Goal: Use online tool/utility: Use online tool/utility

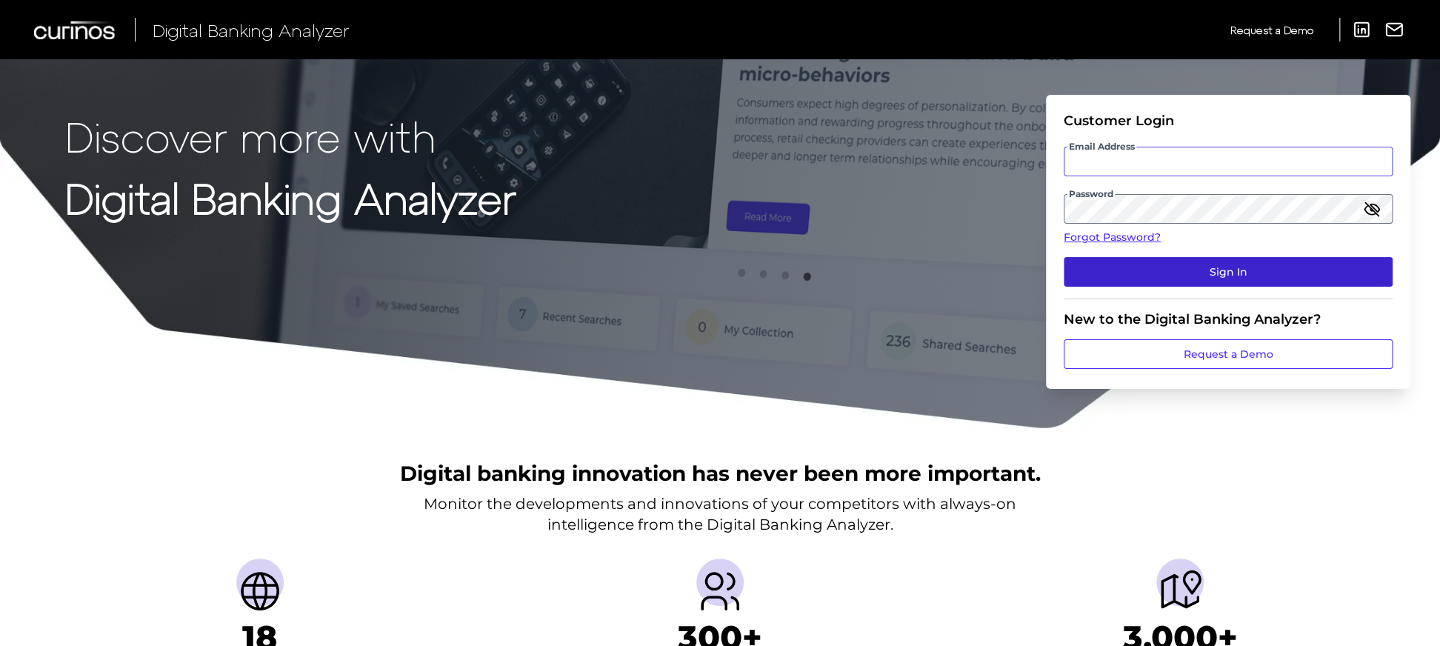
type input "[EMAIL_ADDRESS][PERSON_NAME][DOMAIN_NAME]"
click at [1323, 282] on button "Sign In" at bounding box center [1228, 272] width 329 height 30
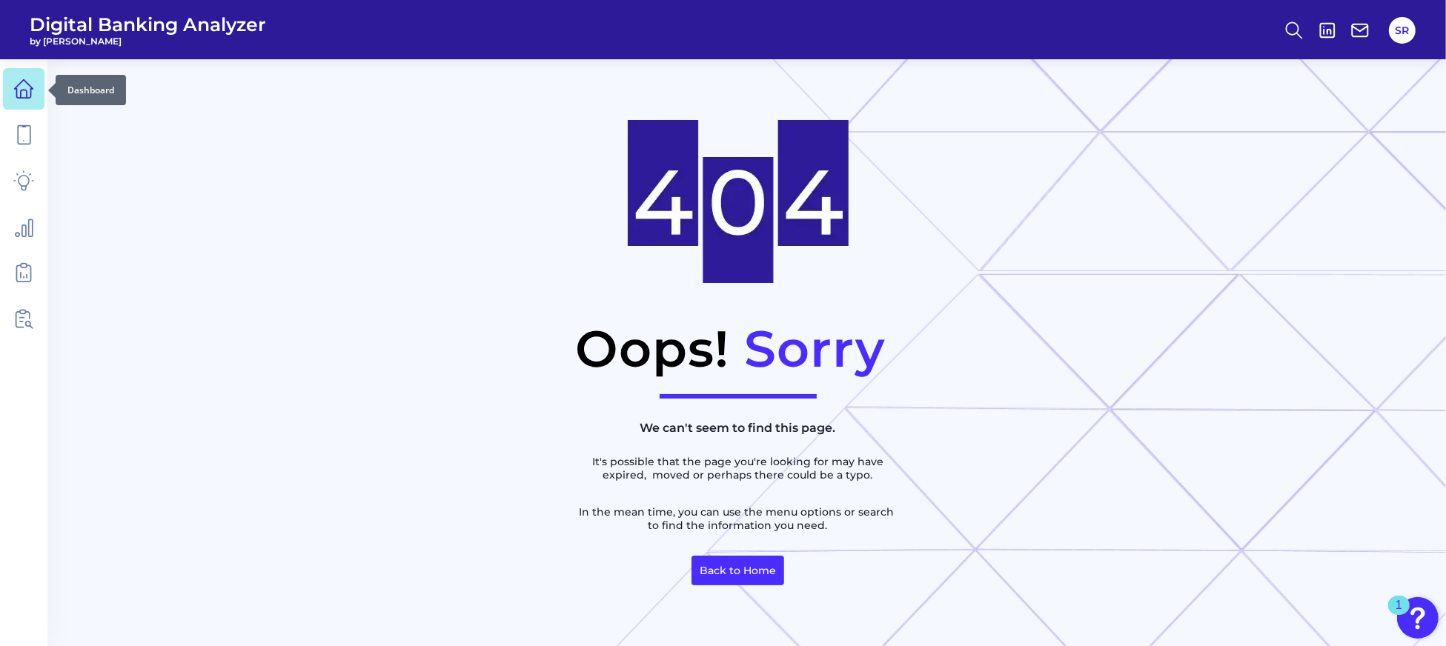
click at [29, 93] on icon at bounding box center [23, 89] width 21 height 21
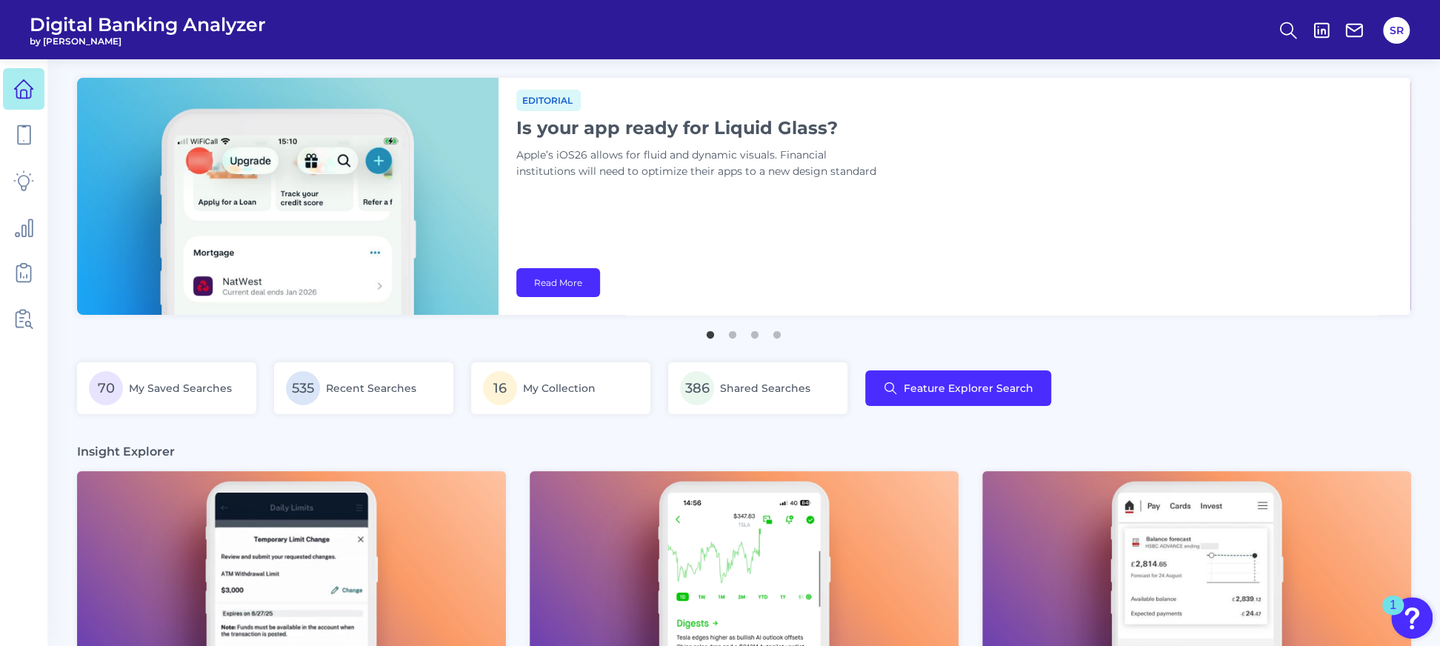
click at [1143, 242] on div "Editorial Is your app ready for Liquid Glass? Apple’s iOS26 allows for fluid an…" at bounding box center [955, 196] width 912 height 237
click at [1277, 169] on div "Editorial Is your app ready for Liquid Glass? Apple’s iOS26 allows for fluid an…" at bounding box center [955, 196] width 912 height 237
click at [1291, 24] on circle at bounding box center [1287, 28] width 12 height 12
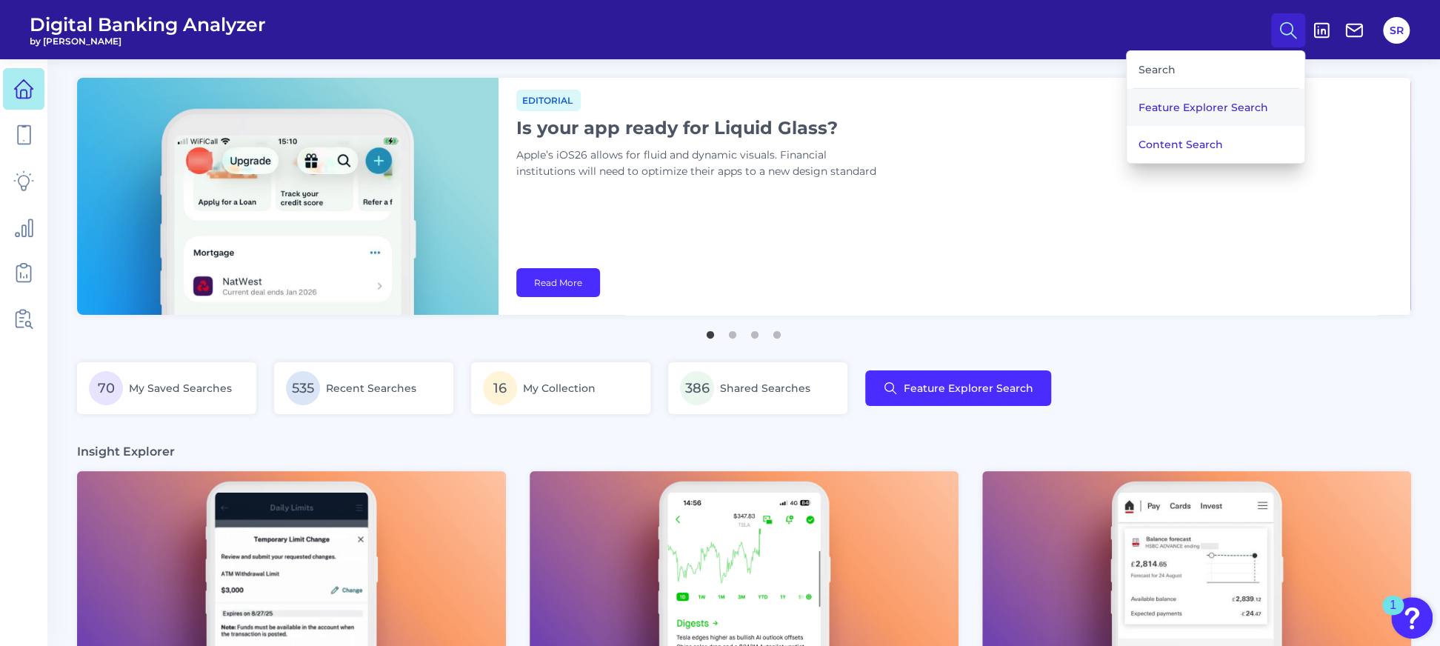
click at [1206, 110] on button "Feature Explorer Search" at bounding box center [1216, 107] width 178 height 37
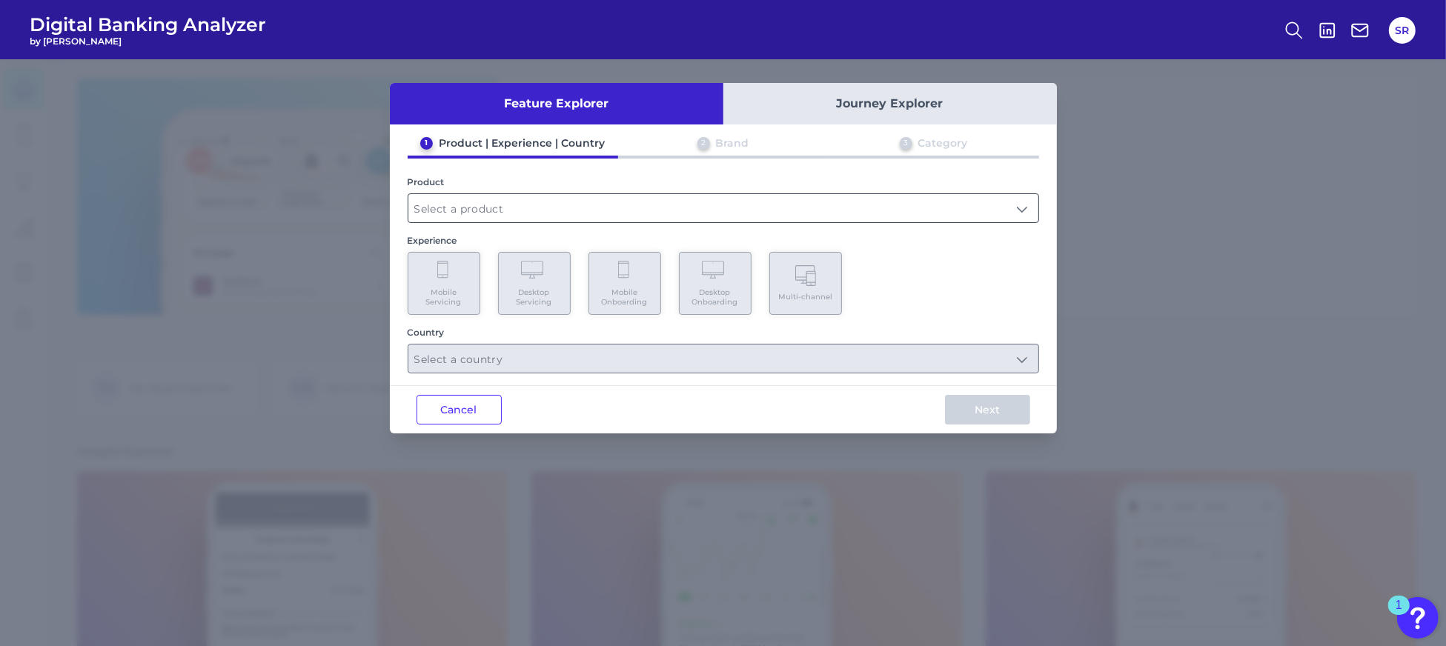
click at [785, 208] on input "text" at bounding box center [723, 208] width 630 height 28
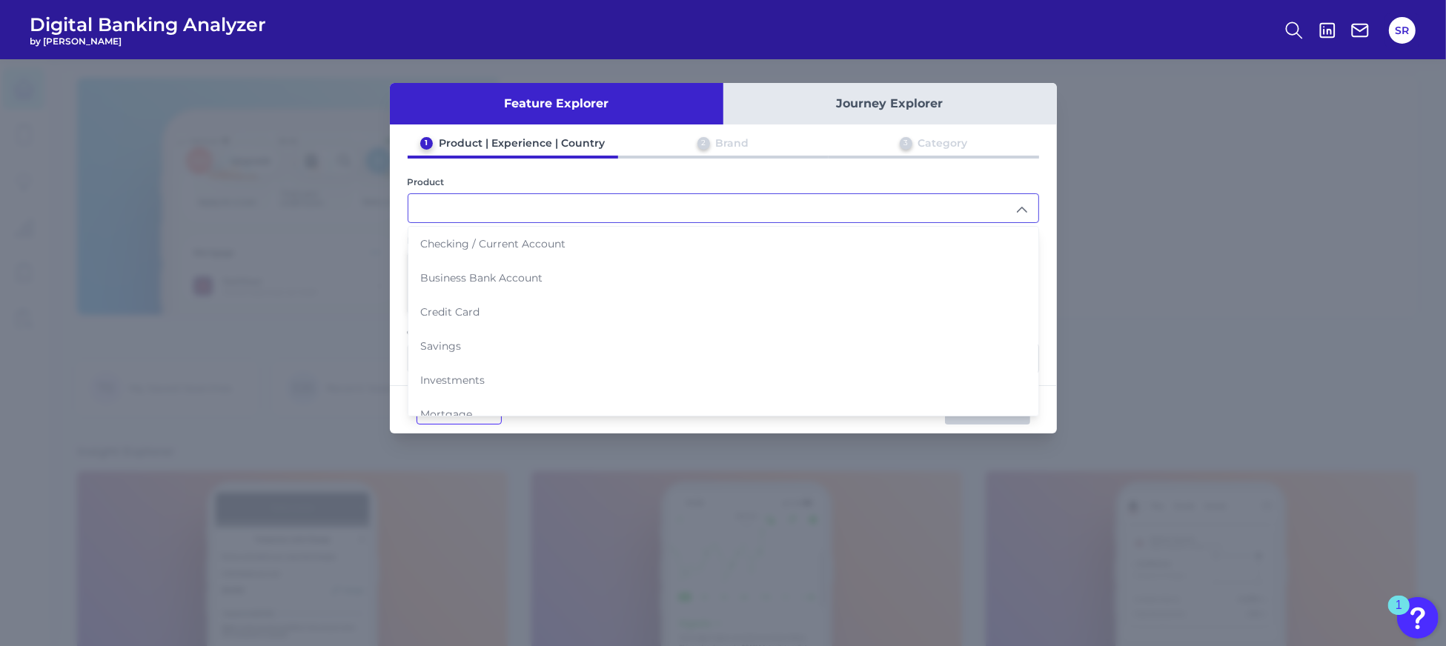
scroll to position [147, 0]
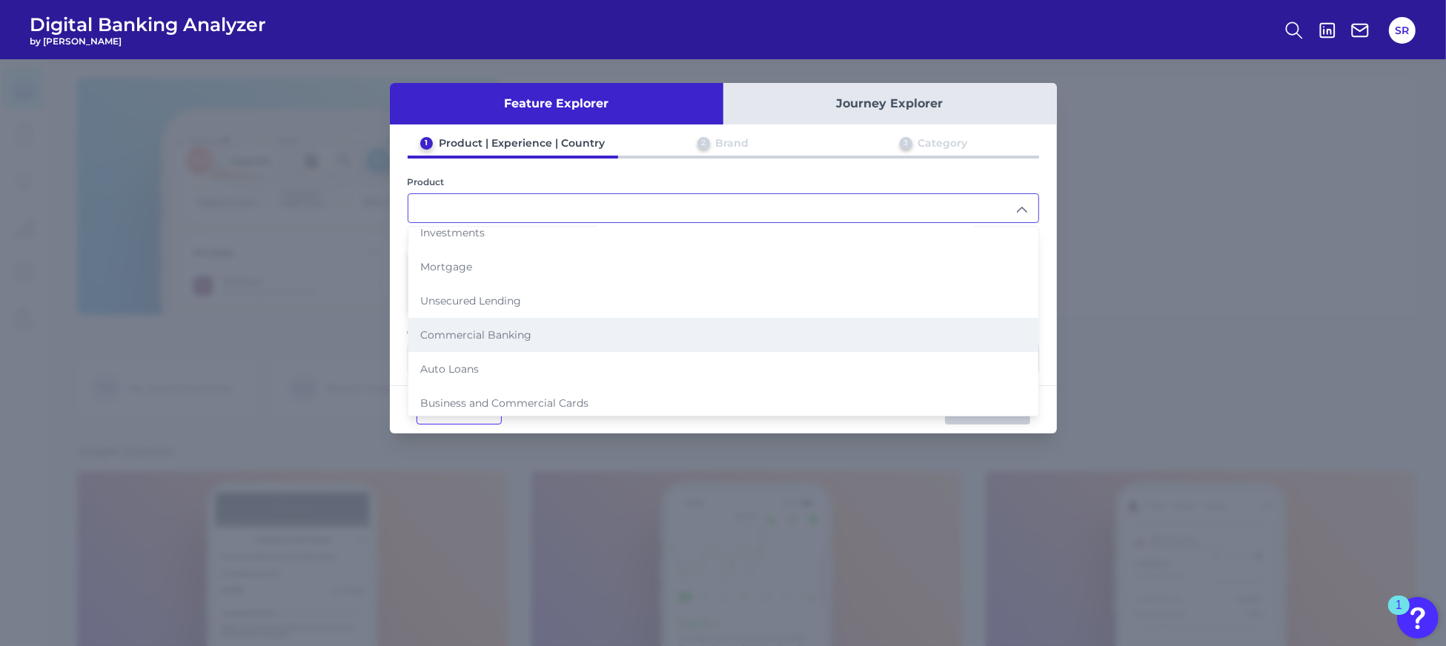
click at [493, 335] on span "Commercial Banking" at bounding box center [475, 334] width 111 height 13
type input "Commercial Banking"
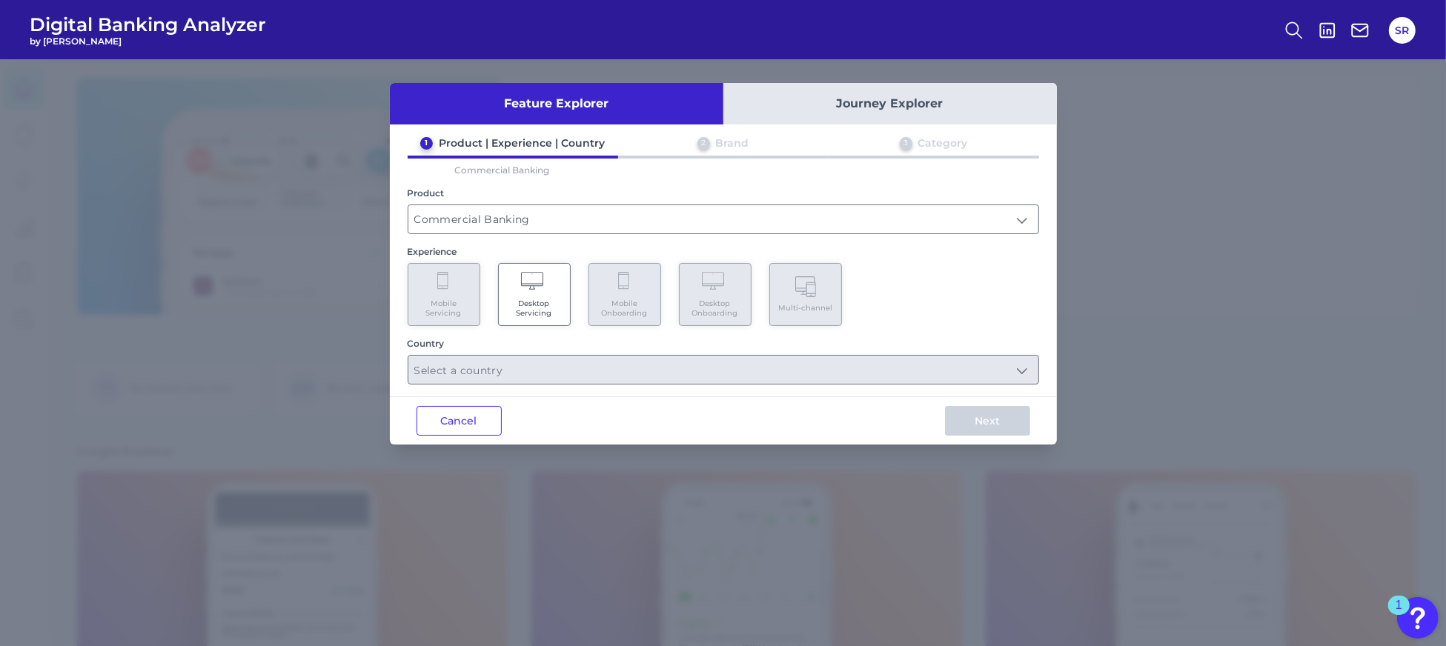
click at [1005, 316] on div "Mobile Servicing Desktop Servicing Mobile Onboarding Desktop Onboarding Multi-c…" at bounding box center [723, 294] width 631 height 63
click at [551, 295] on Servicing "Desktop Servicing" at bounding box center [534, 294] width 73 height 63
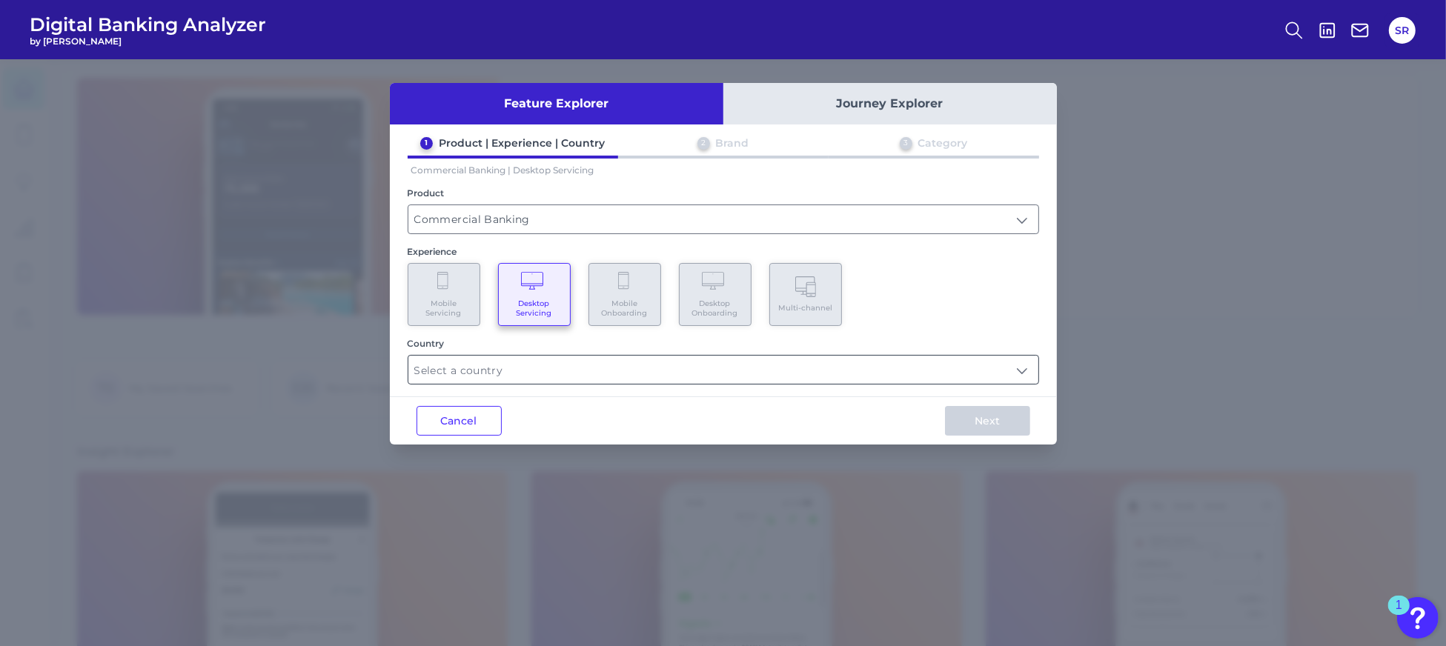
click at [1005, 373] on input "text" at bounding box center [723, 370] width 630 height 28
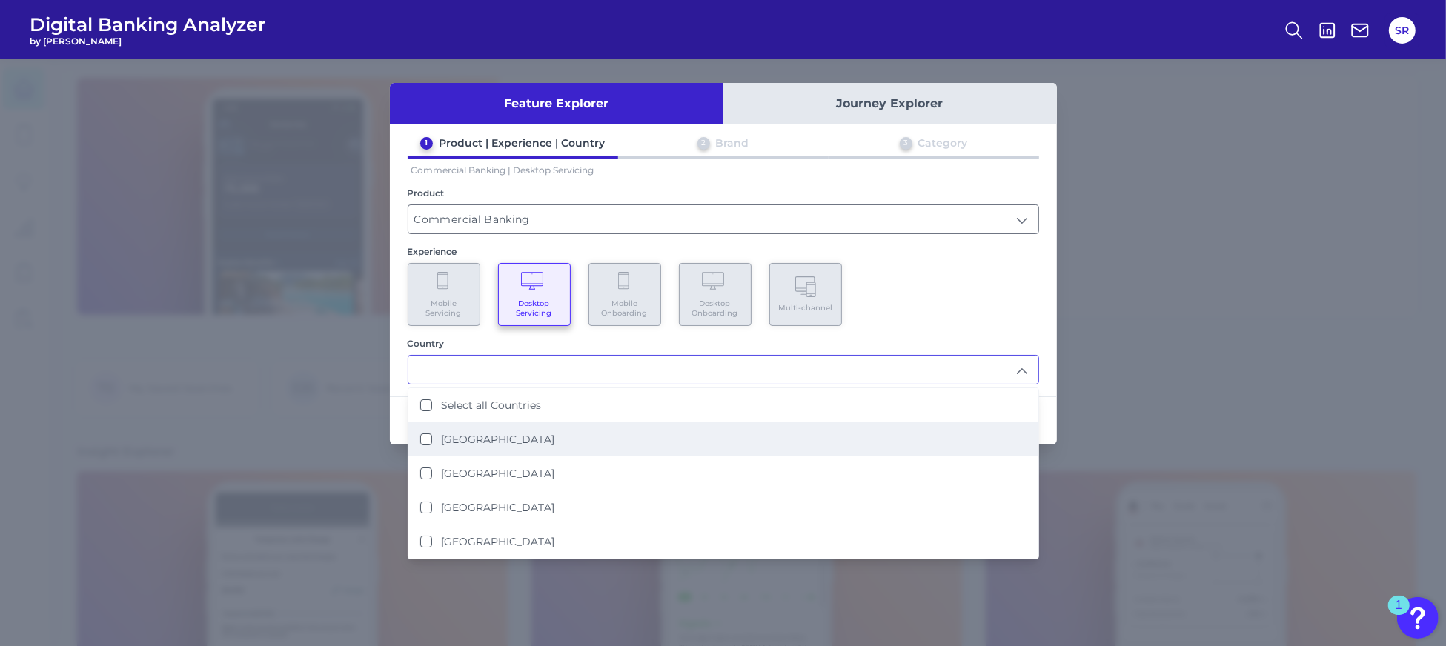
click at [430, 445] on li "[GEOGRAPHIC_DATA]" at bounding box center [723, 439] width 630 height 34
type input "[GEOGRAPHIC_DATA]"
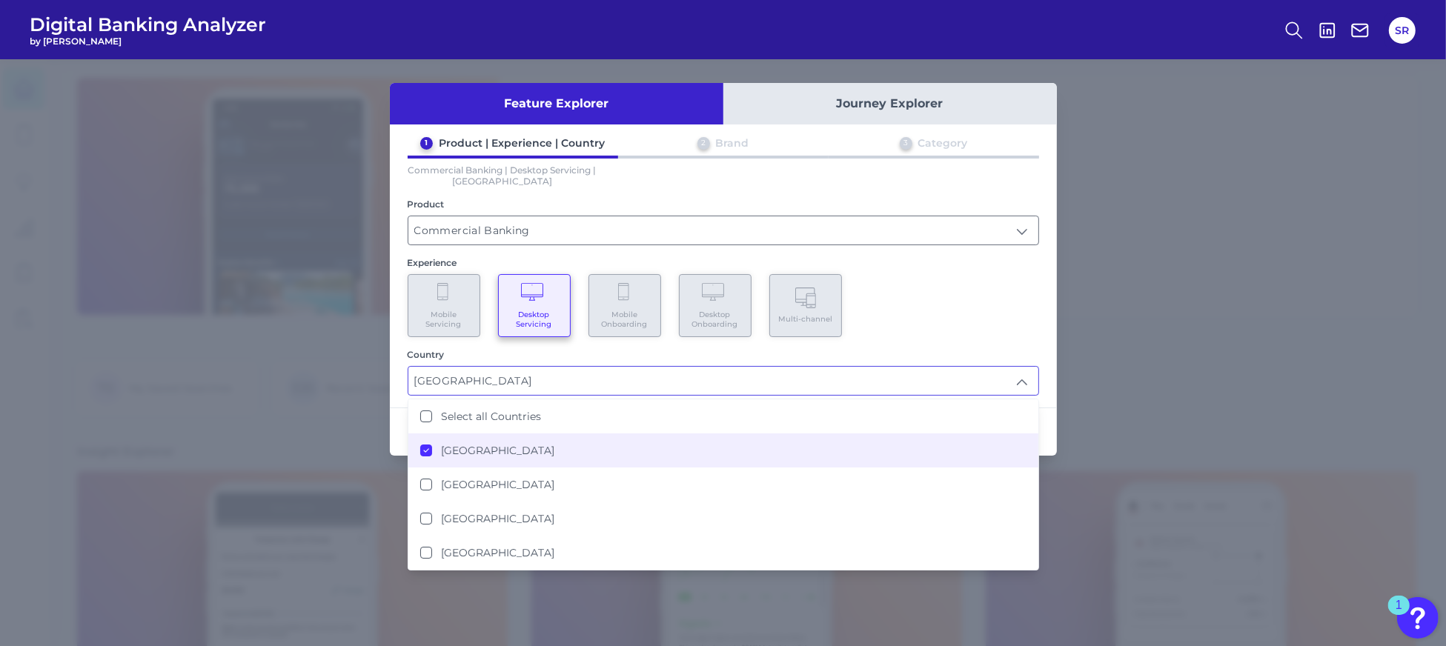
scroll to position [0, 0]
click at [420, 450] on States "[GEOGRAPHIC_DATA]" at bounding box center [426, 451] width 12 height 12
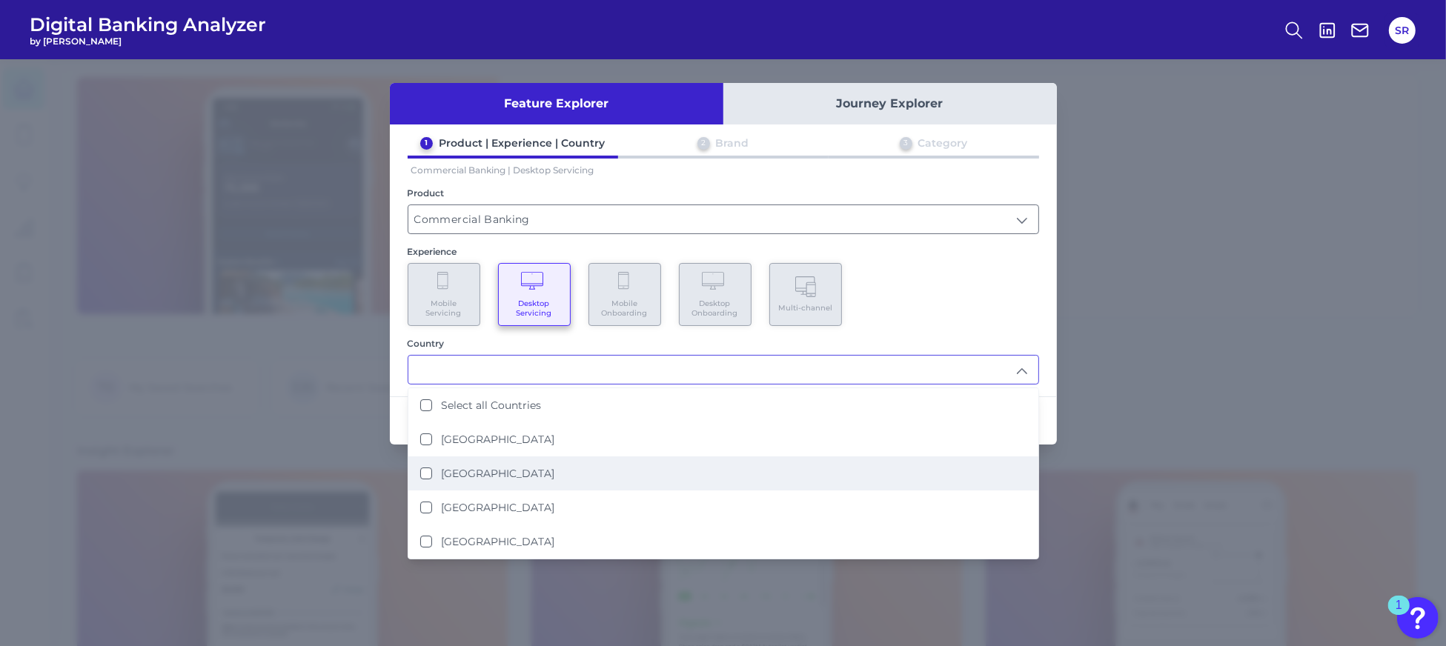
click at [426, 472] on Kingdom "[GEOGRAPHIC_DATA]" at bounding box center [426, 474] width 12 height 12
type input "[GEOGRAPHIC_DATA]"
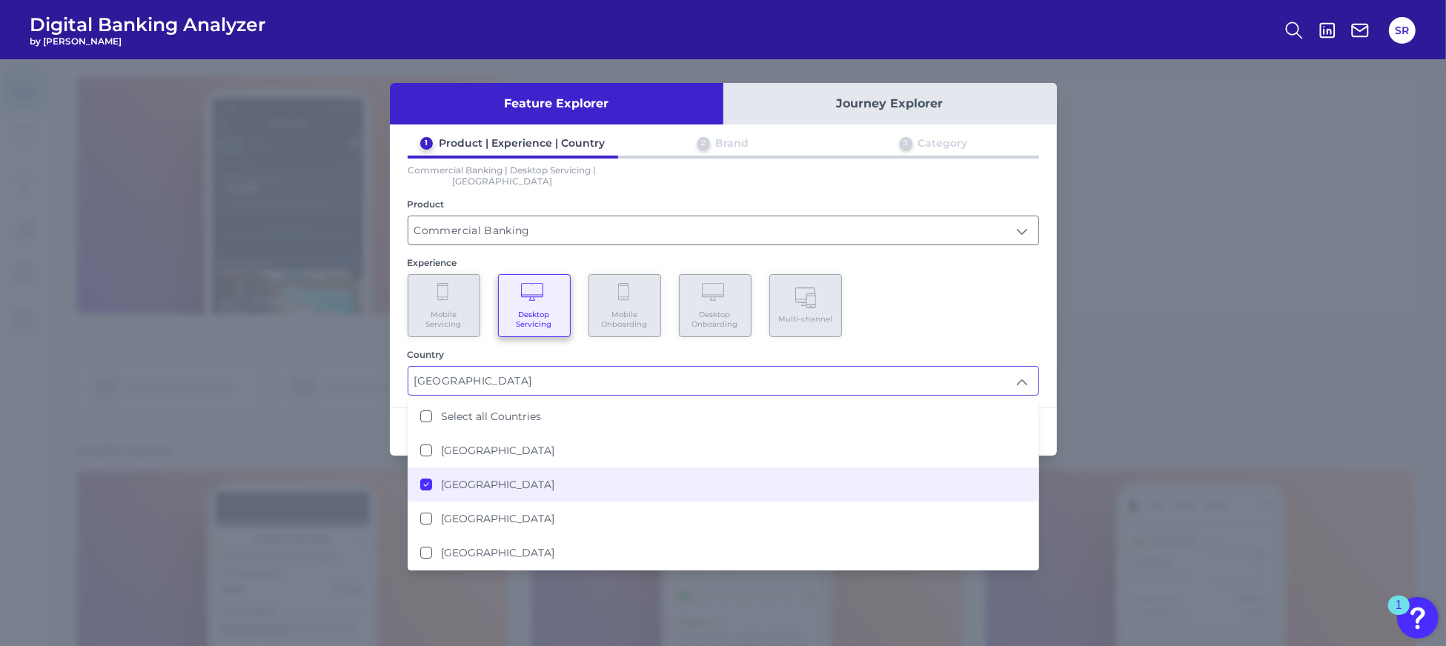
scroll to position [1, 0]
click at [968, 332] on div "Mobile Servicing Desktop Servicing Mobile Onboarding Desktop Onboarding Multi-c…" at bounding box center [723, 305] width 631 height 63
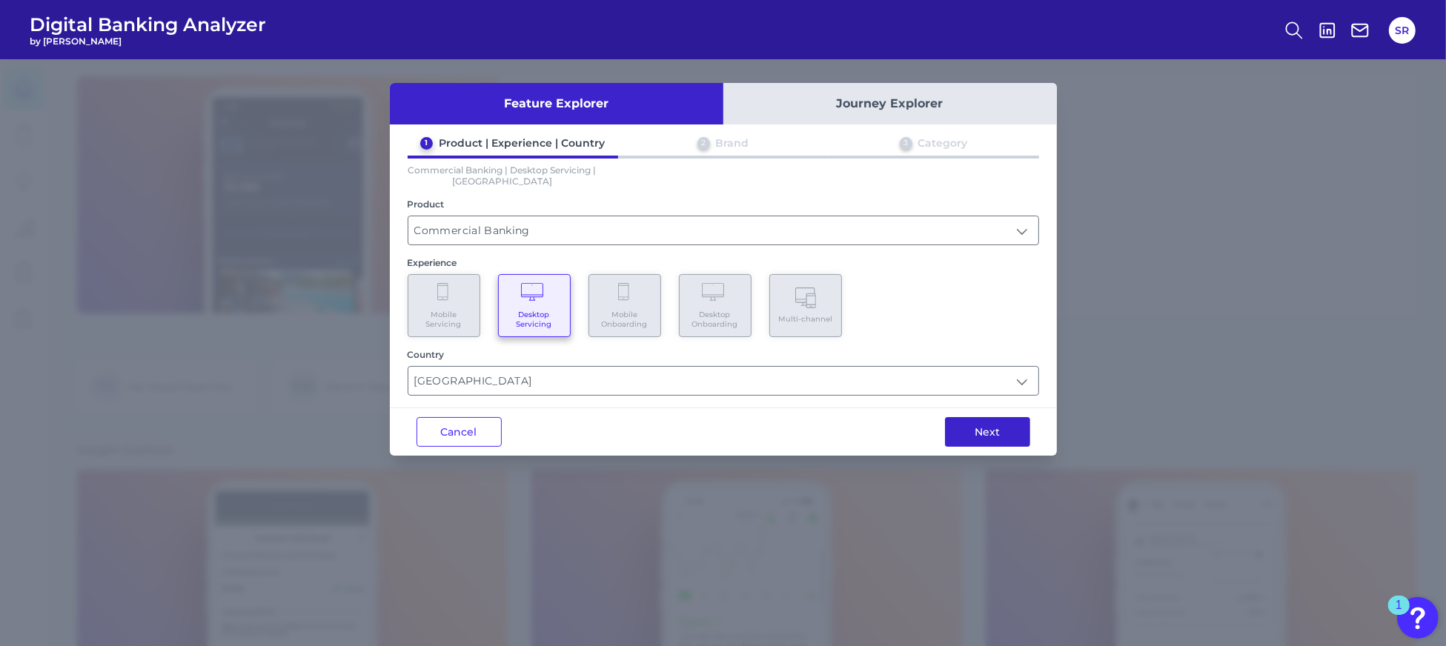
click at [1012, 421] on button "Next" at bounding box center [987, 432] width 85 height 30
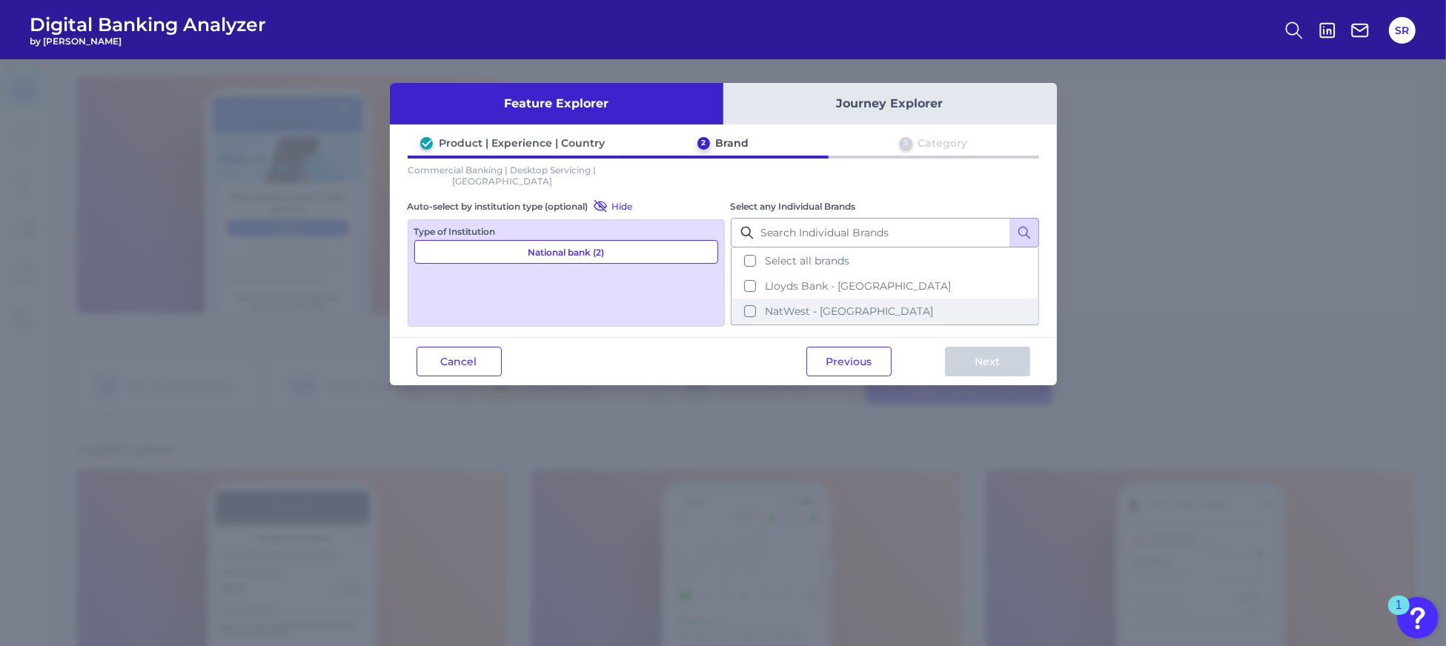
click at [771, 309] on span "NatWest - [GEOGRAPHIC_DATA]" at bounding box center [849, 311] width 168 height 13
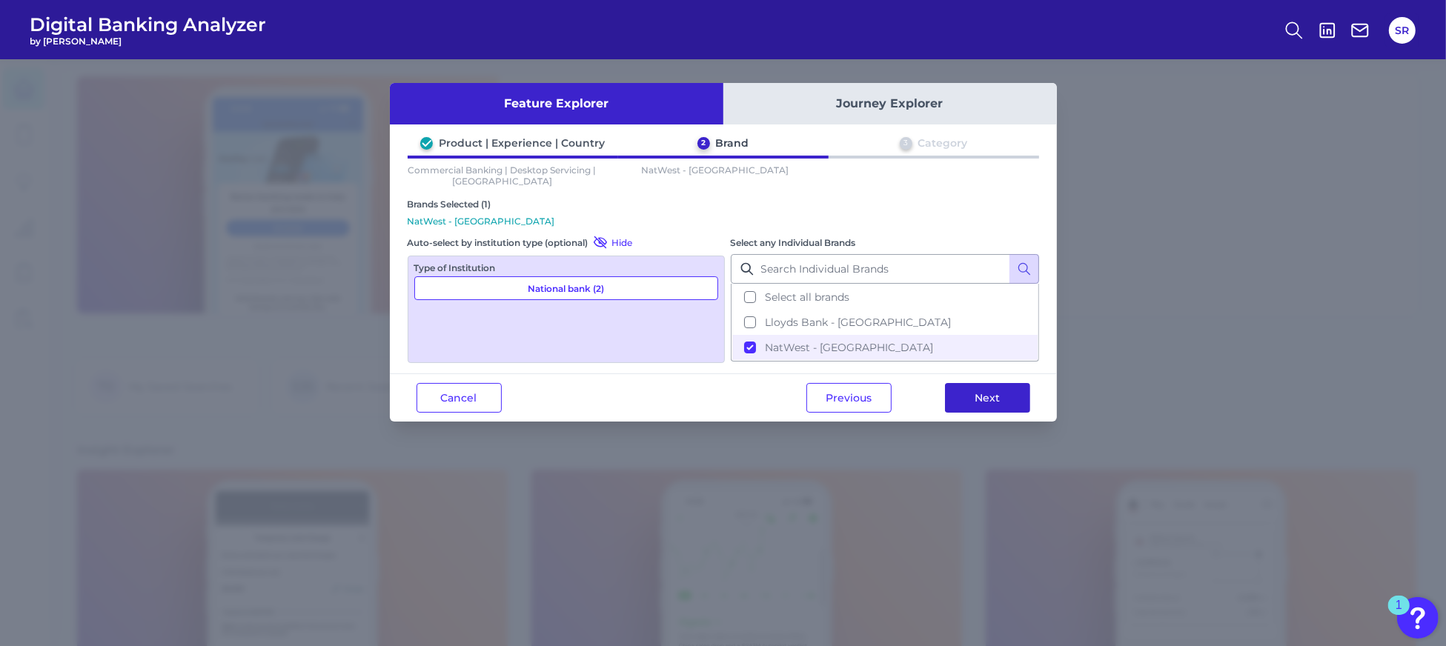
click at [977, 406] on button "Next" at bounding box center [987, 398] width 85 height 30
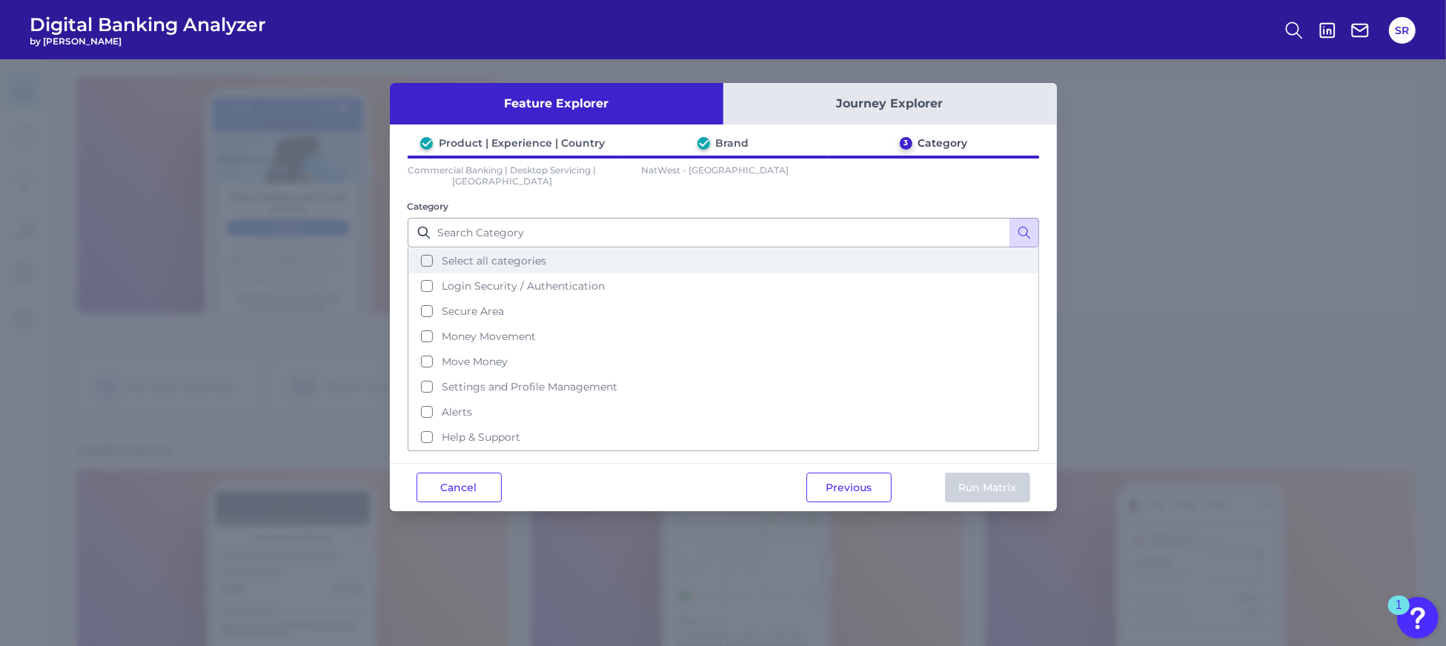
click at [419, 259] on button "Select all categories" at bounding box center [723, 260] width 628 height 25
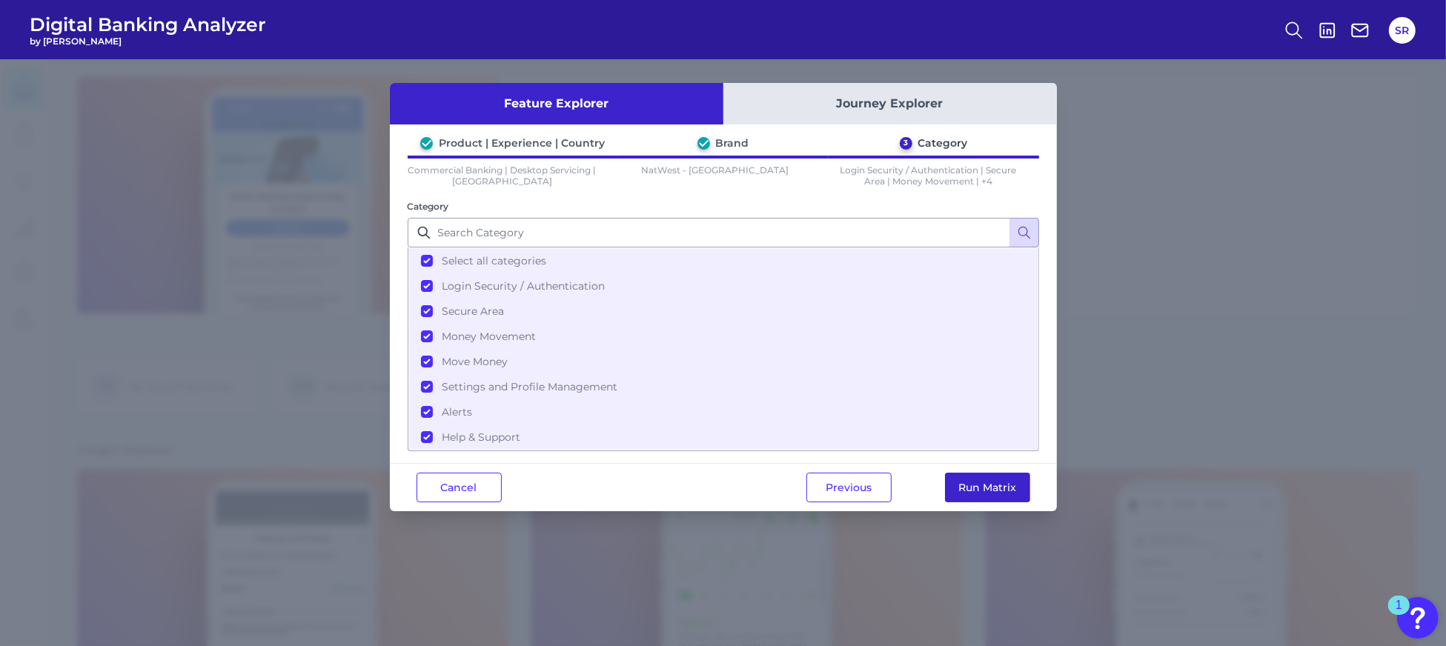
click at [960, 485] on button "Run Matrix" at bounding box center [987, 488] width 85 height 30
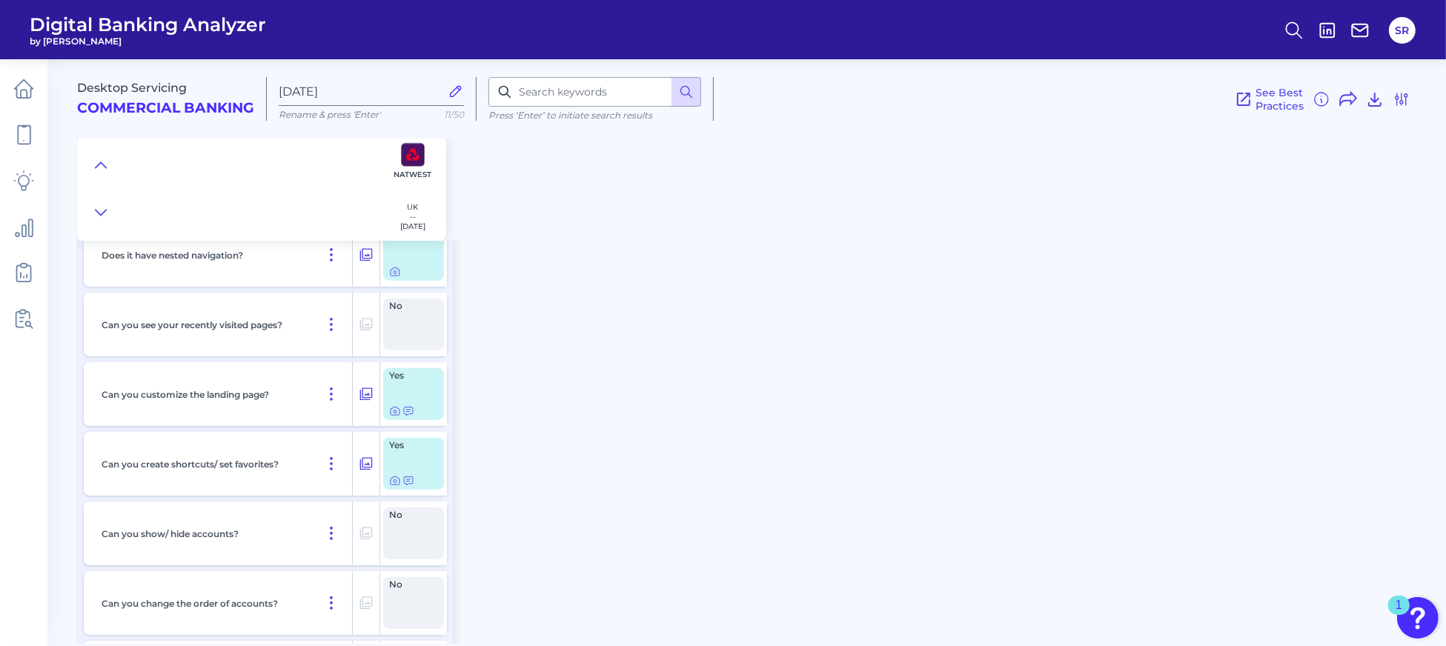
scroll to position [593, 0]
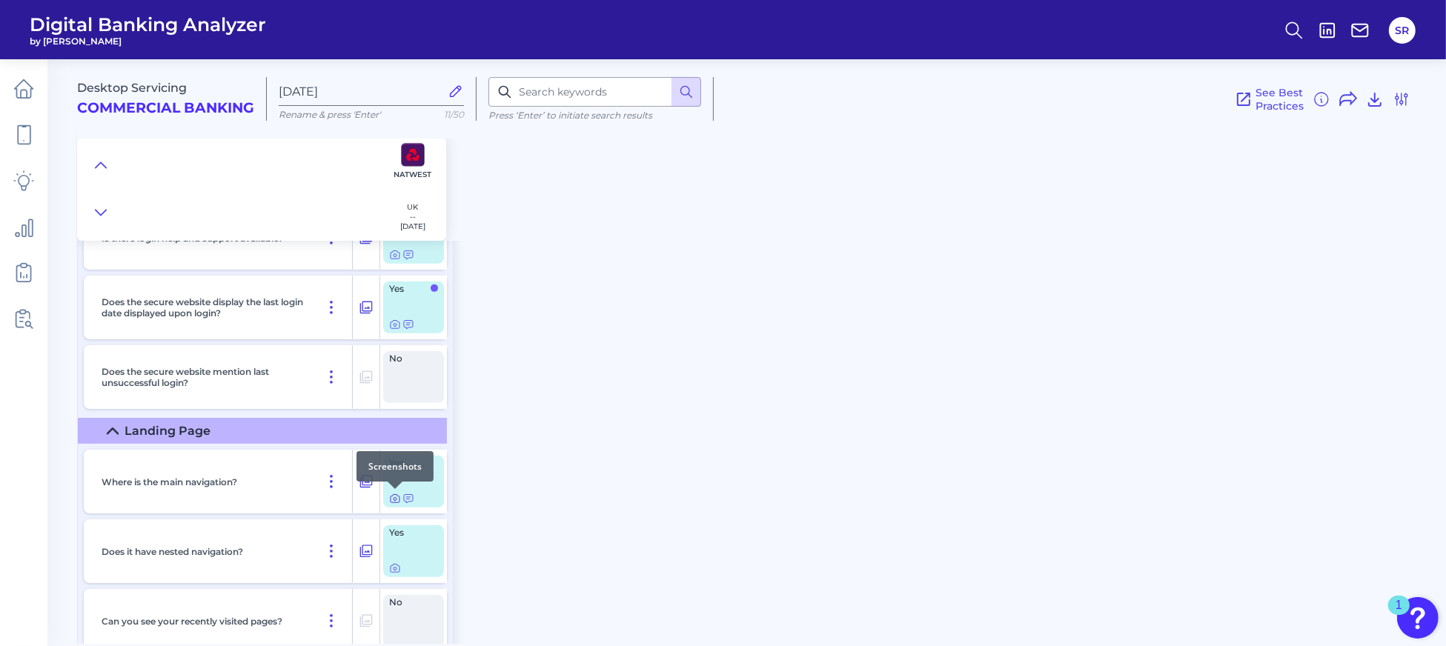
click at [390, 498] on icon at bounding box center [395, 499] width 12 height 12
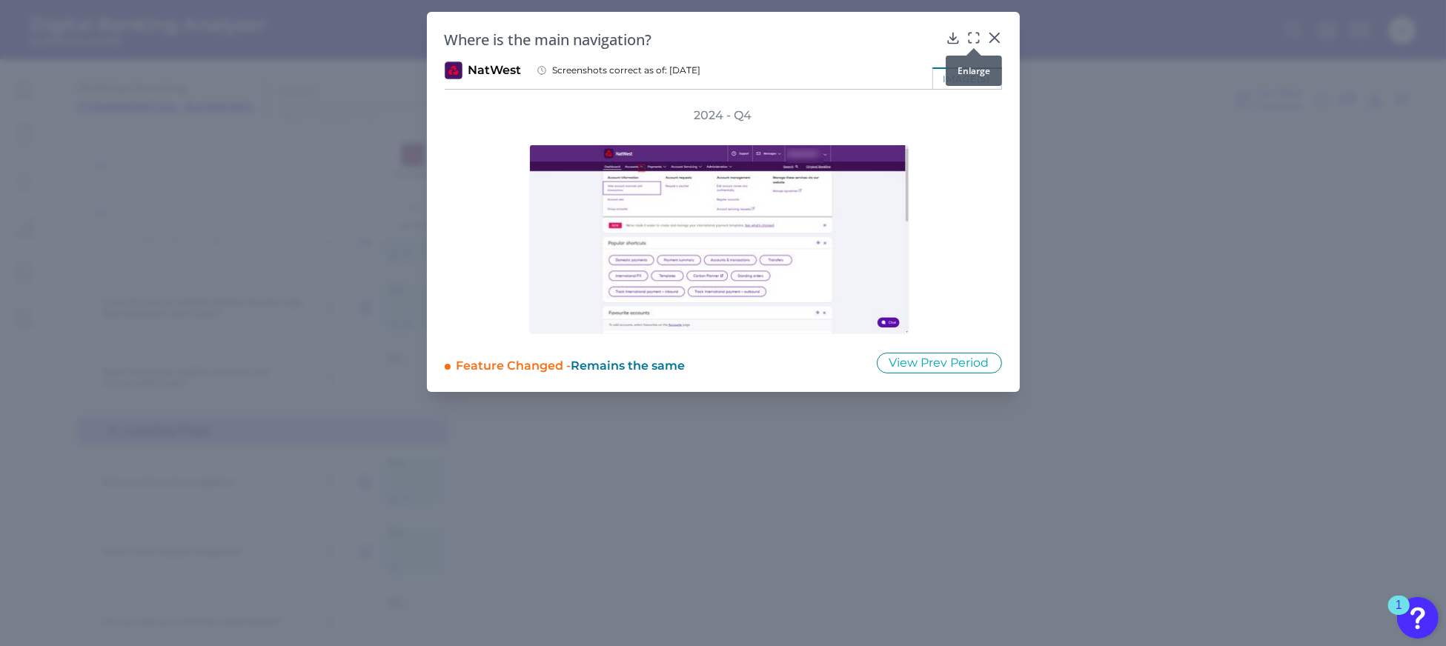
click at [977, 35] on icon at bounding box center [977, 34] width 2 height 2
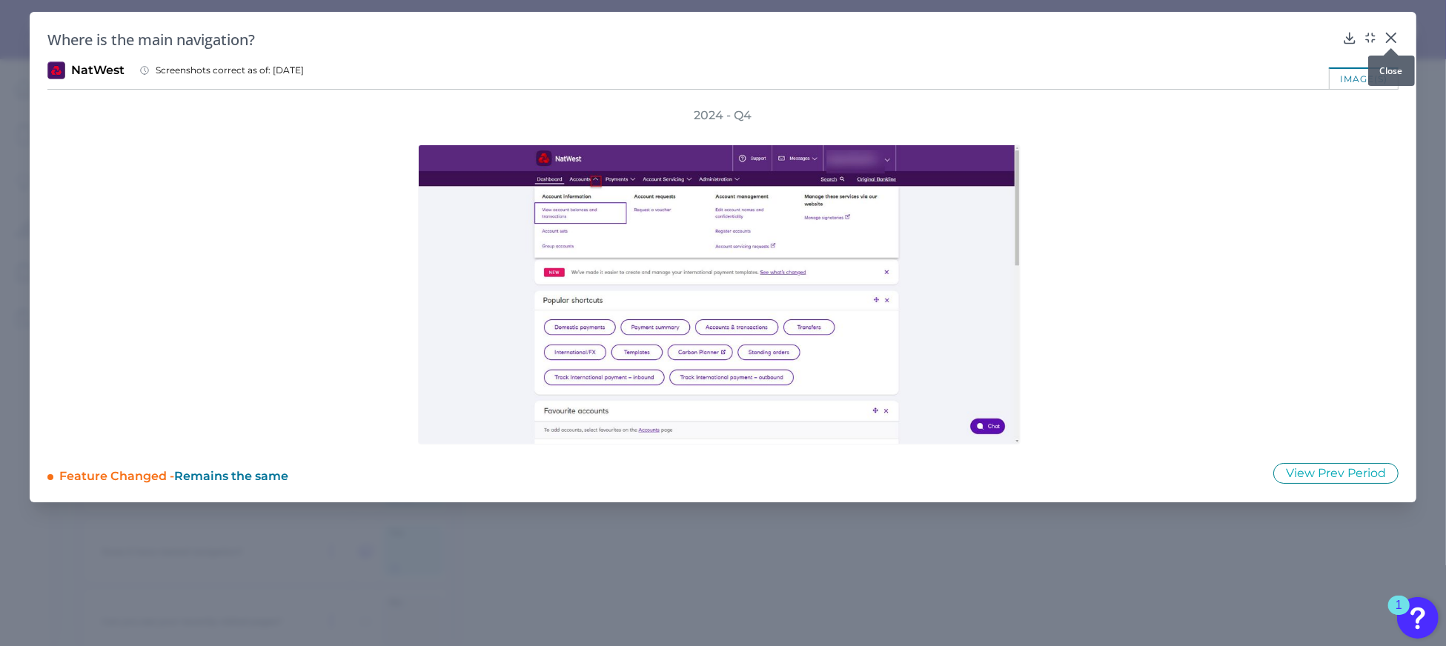
click at [1400, 39] on div "Where is the main navigation? NatWest Screenshots correct as of: [DATE] image(s…" at bounding box center [723, 257] width 1386 height 491
click at [1395, 36] on icon at bounding box center [1390, 37] width 15 height 15
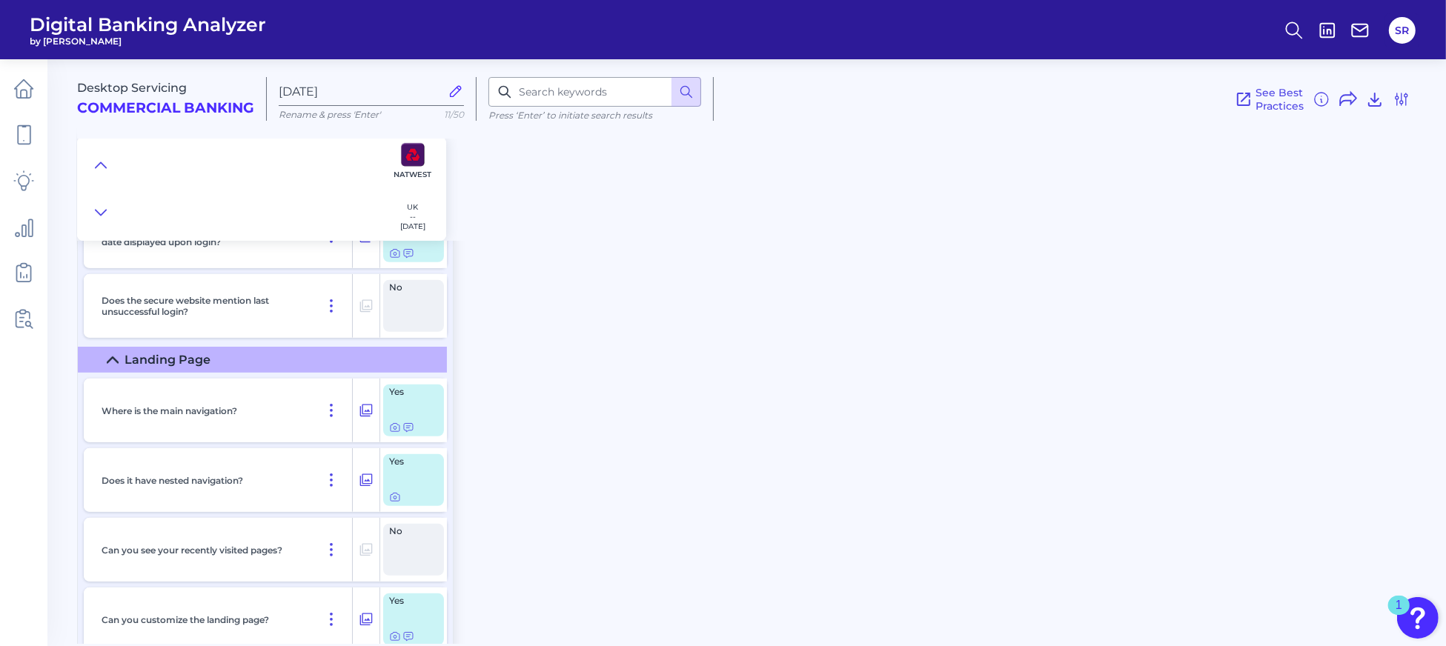
scroll to position [691, 0]
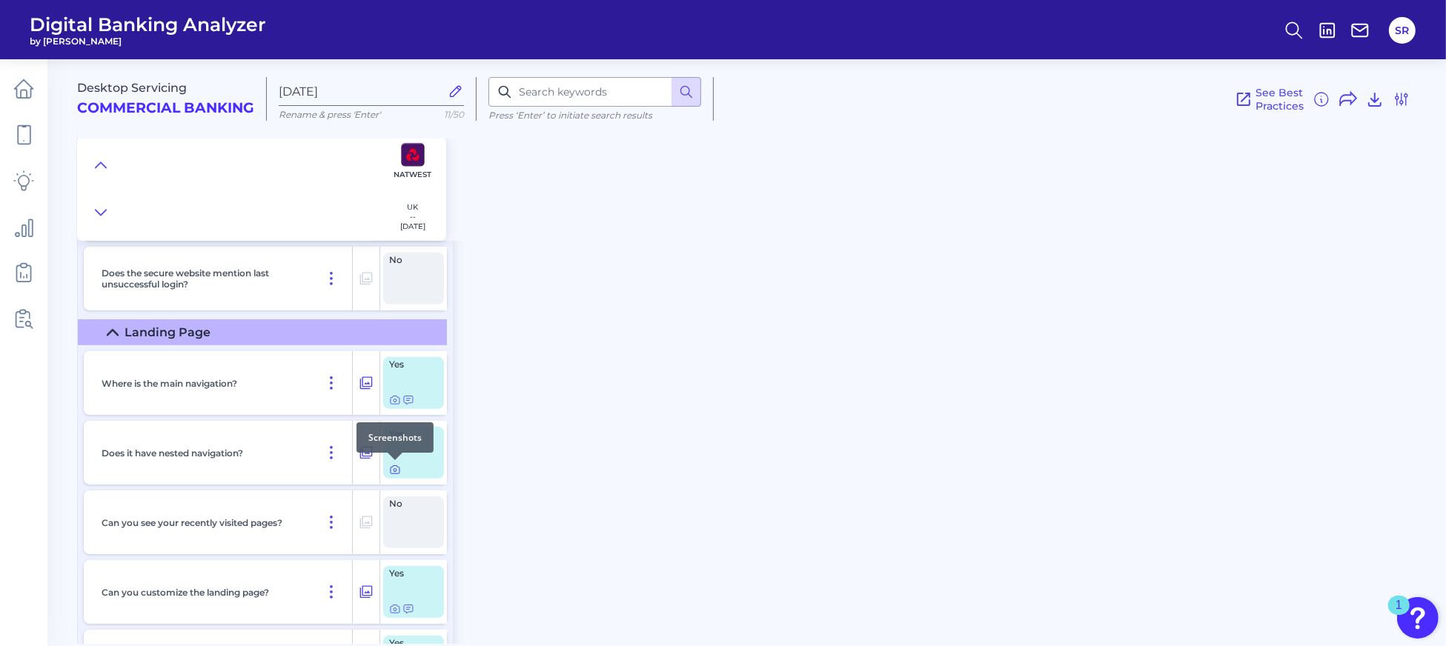
click at [395, 470] on icon at bounding box center [395, 470] width 12 height 12
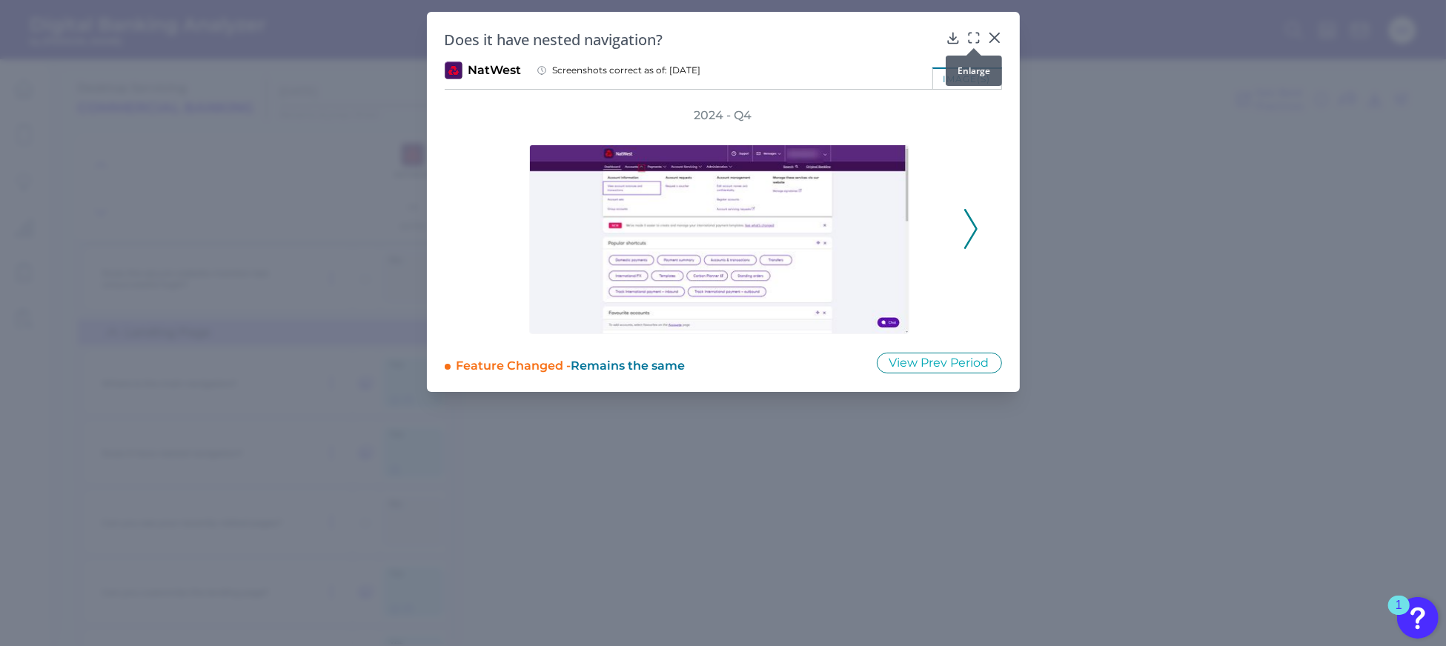
click at [968, 35] on icon at bounding box center [969, 34] width 2 height 2
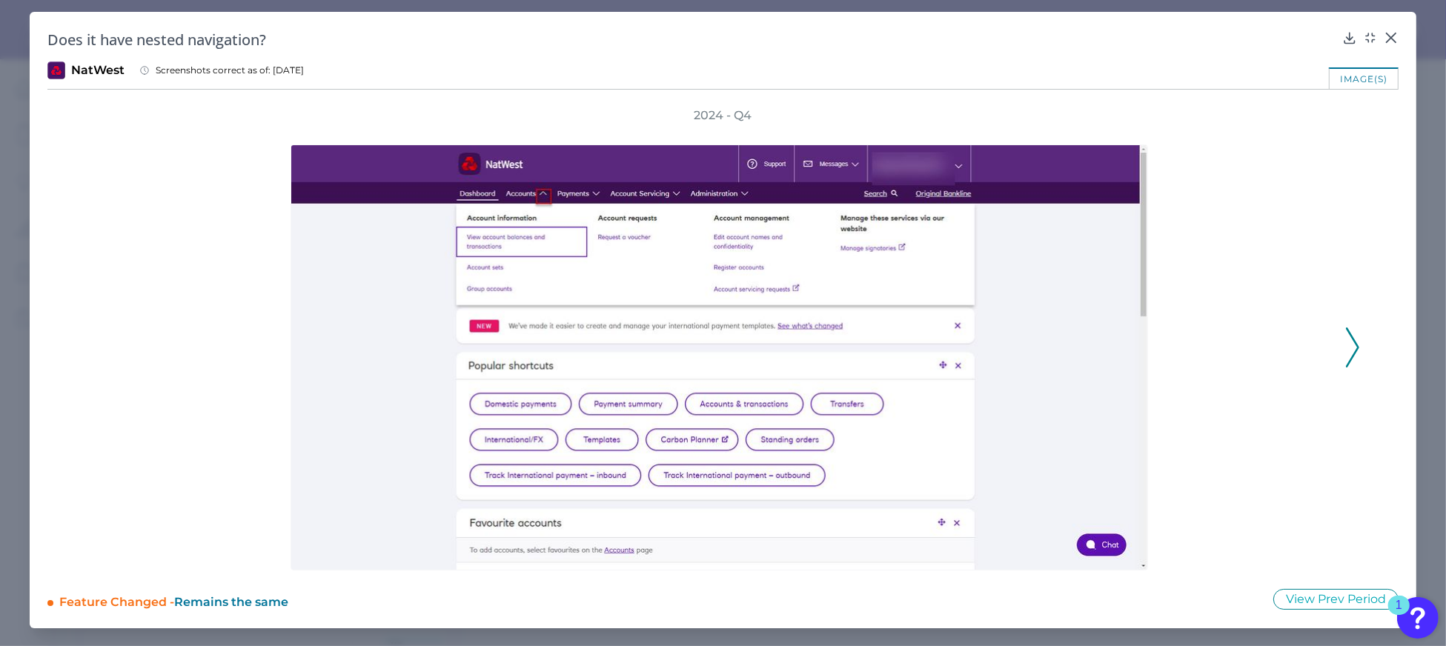
click at [1345, 356] on button at bounding box center [1352, 348] width 15 height 40
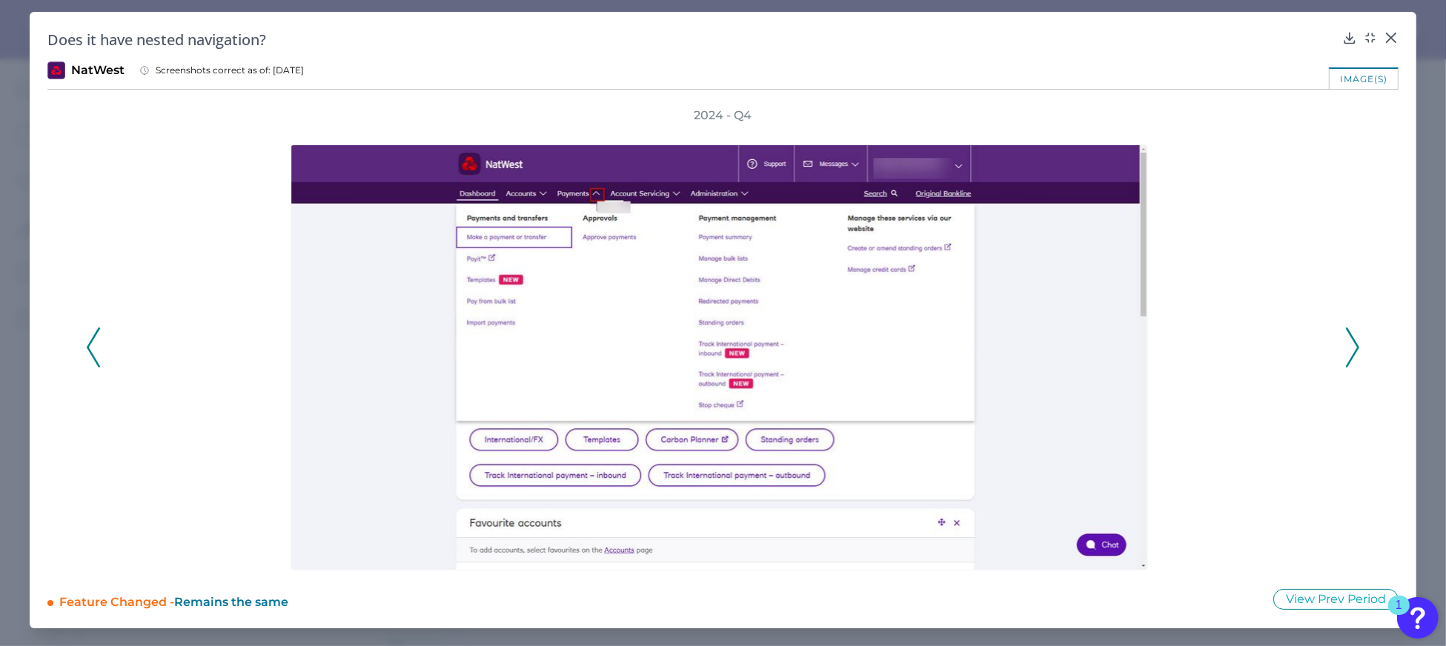
click at [1345, 356] on button at bounding box center [1352, 348] width 15 height 40
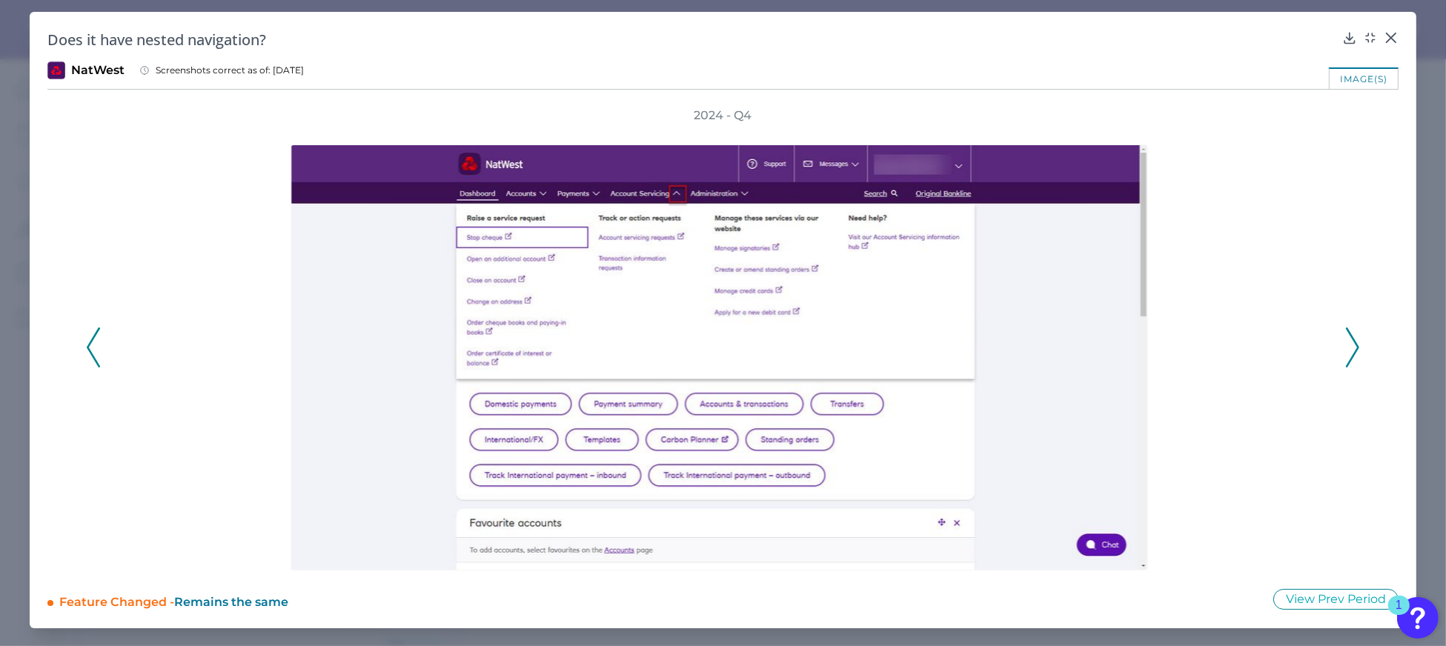
click at [1345, 356] on button at bounding box center [1352, 348] width 15 height 40
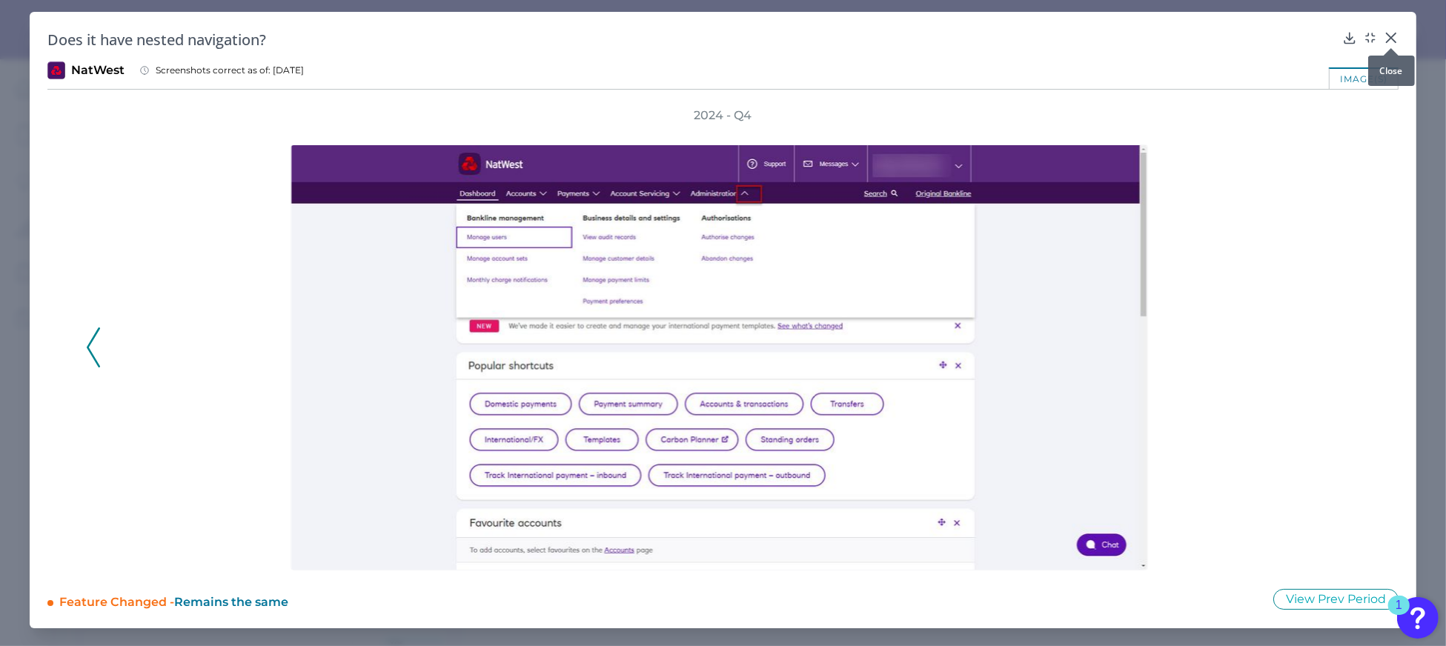
click at [1391, 38] on icon at bounding box center [1390, 37] width 9 height 9
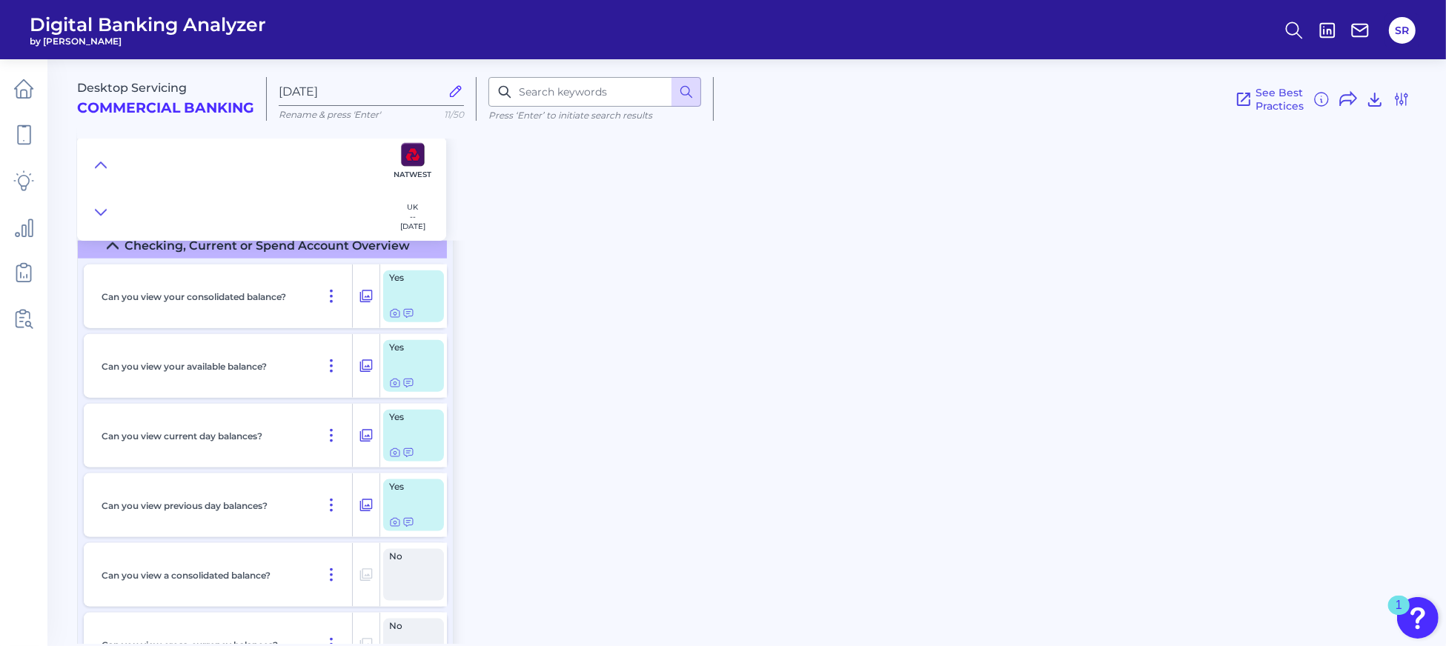
scroll to position [1778, 0]
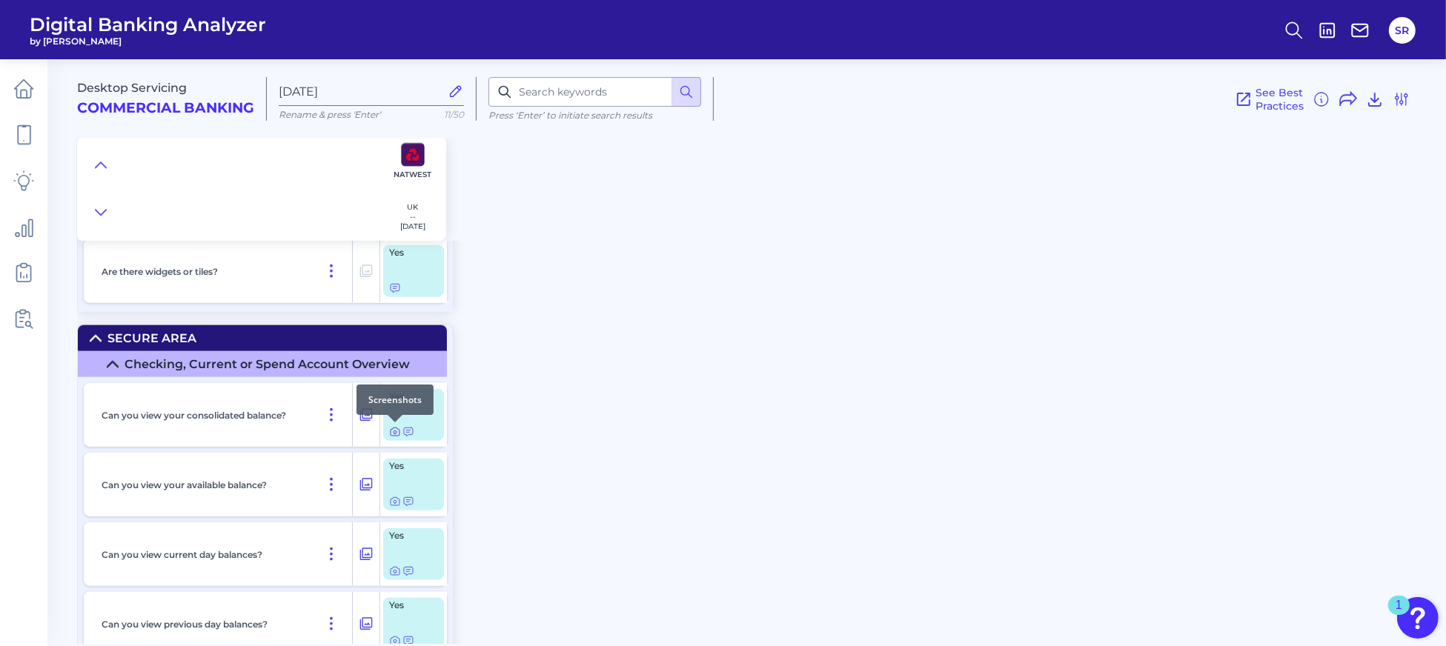
click at [392, 430] on icon at bounding box center [395, 432] width 12 height 12
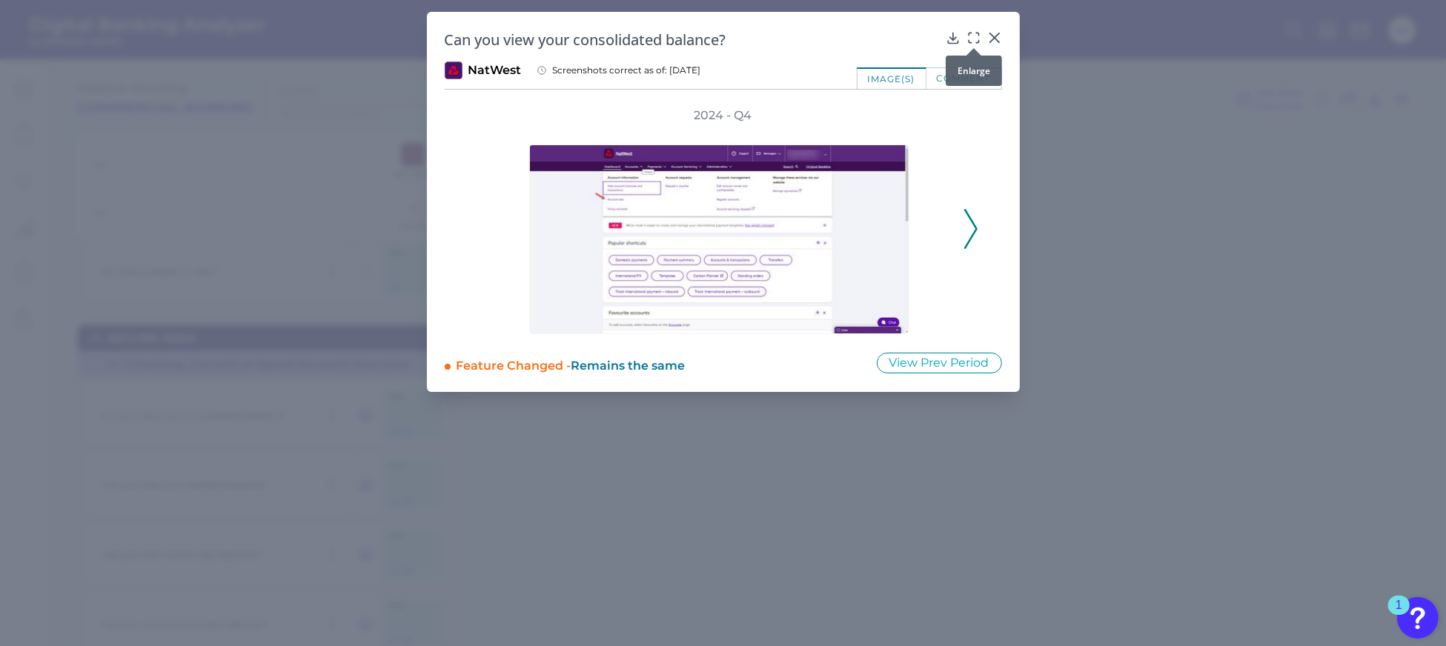
click at [974, 41] on div at bounding box center [973, 48] width 15 height 15
click at [972, 41] on div at bounding box center [973, 48] width 15 height 15
click at [979, 39] on icon at bounding box center [973, 37] width 15 height 15
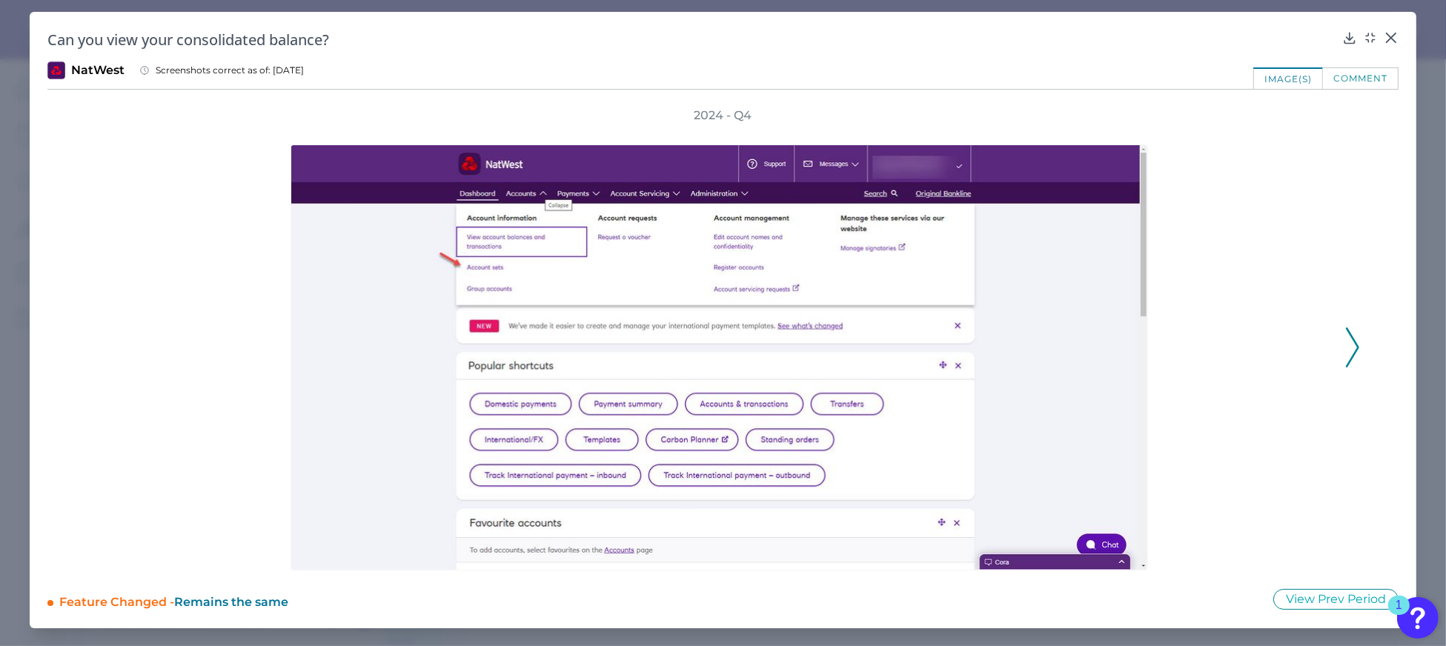
click at [1349, 359] on polyline at bounding box center [1351, 347] width 11 height 38
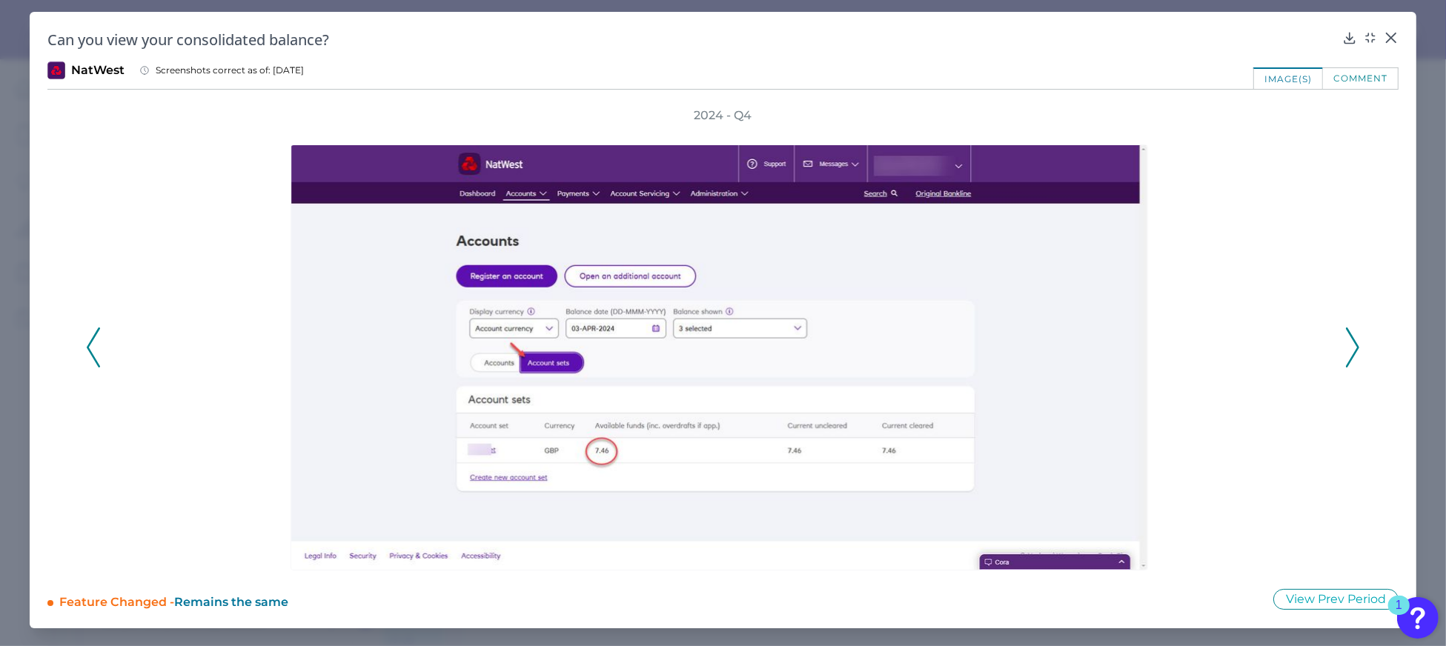
click at [1349, 359] on polyline at bounding box center [1351, 347] width 11 height 38
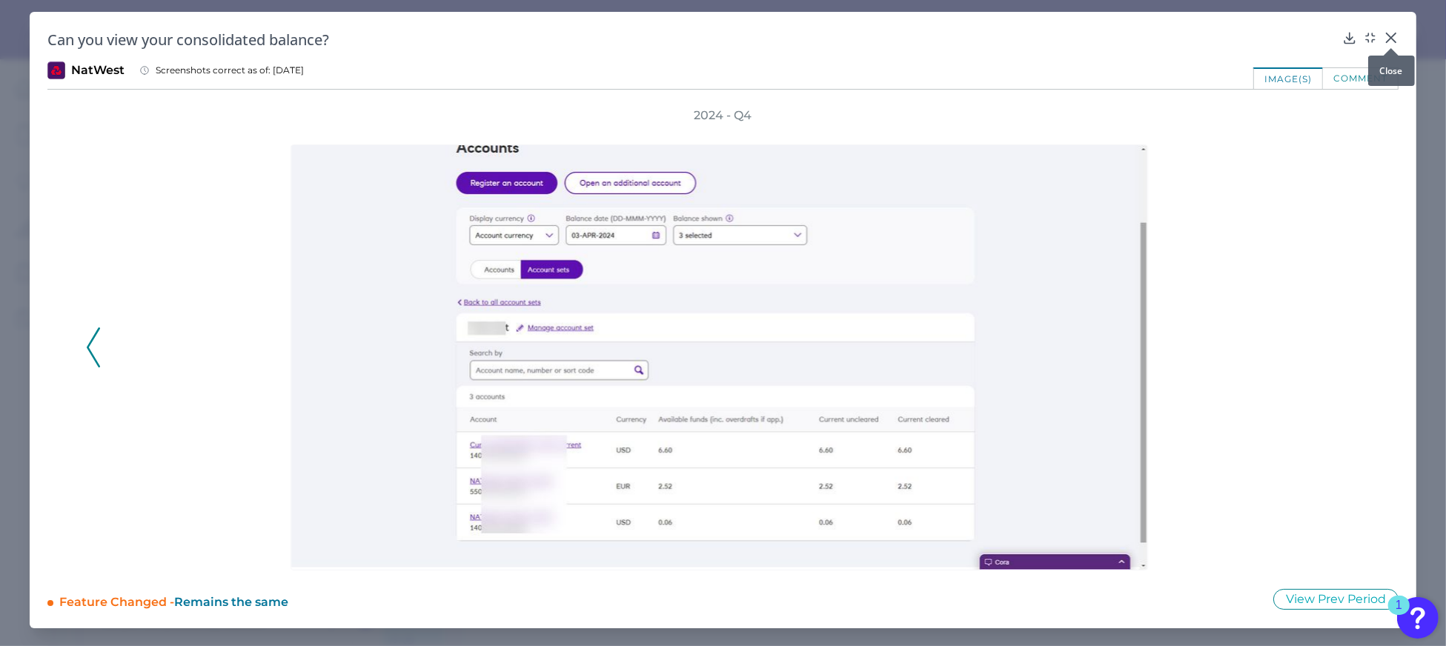
click at [1389, 41] on div at bounding box center [1390, 48] width 15 height 15
click at [1389, 36] on icon at bounding box center [1390, 37] width 9 height 9
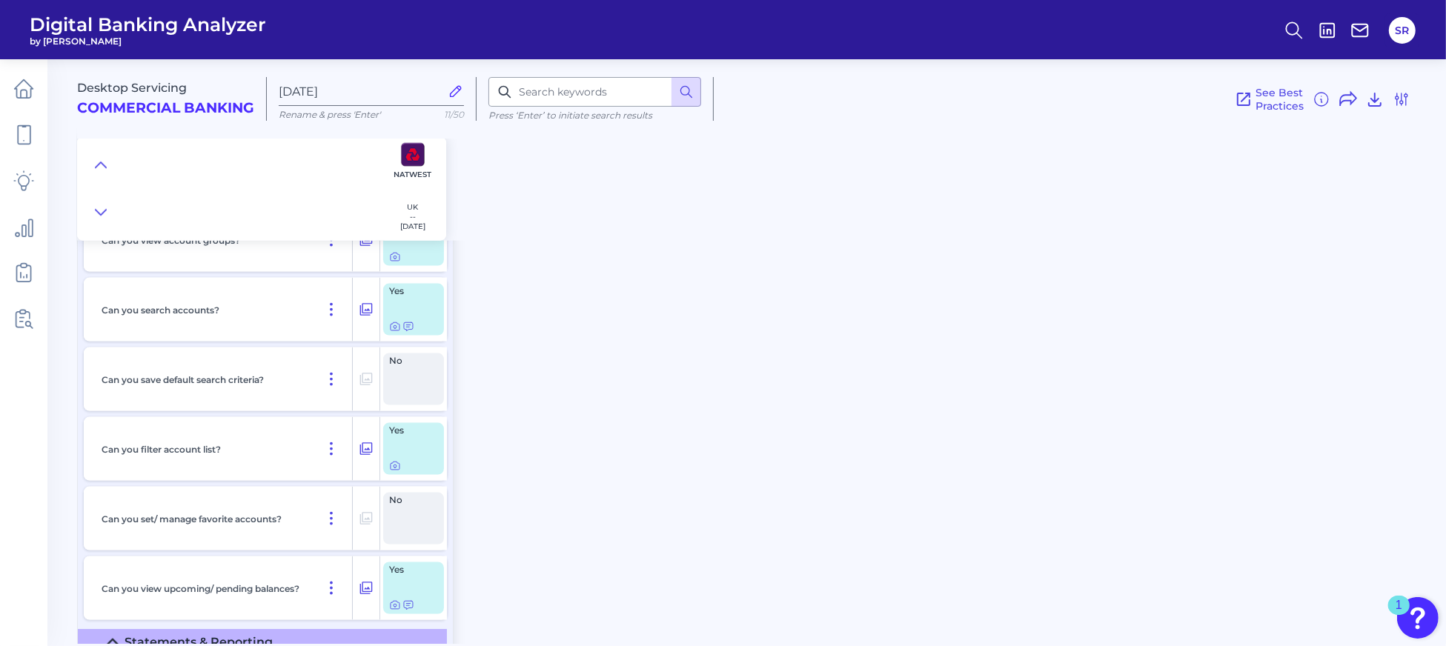
scroll to position [2667, 0]
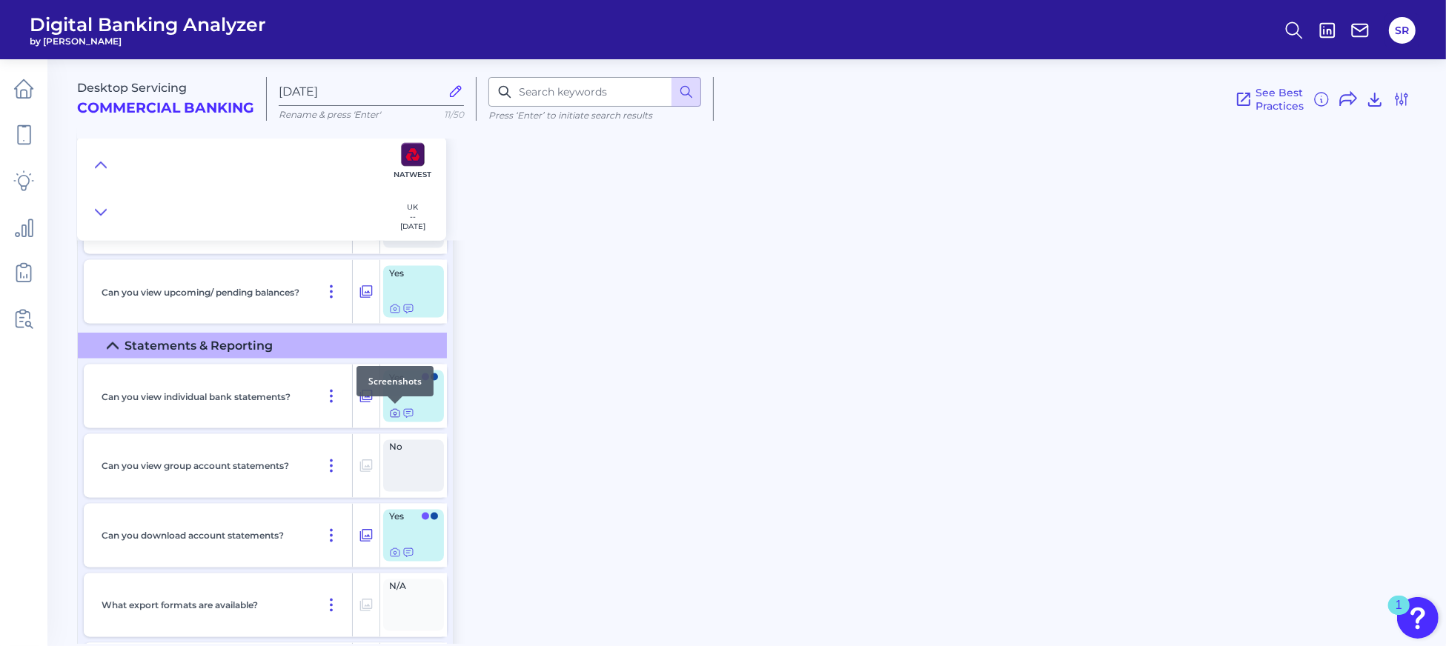
click at [393, 413] on icon at bounding box center [394, 414] width 3 height 3
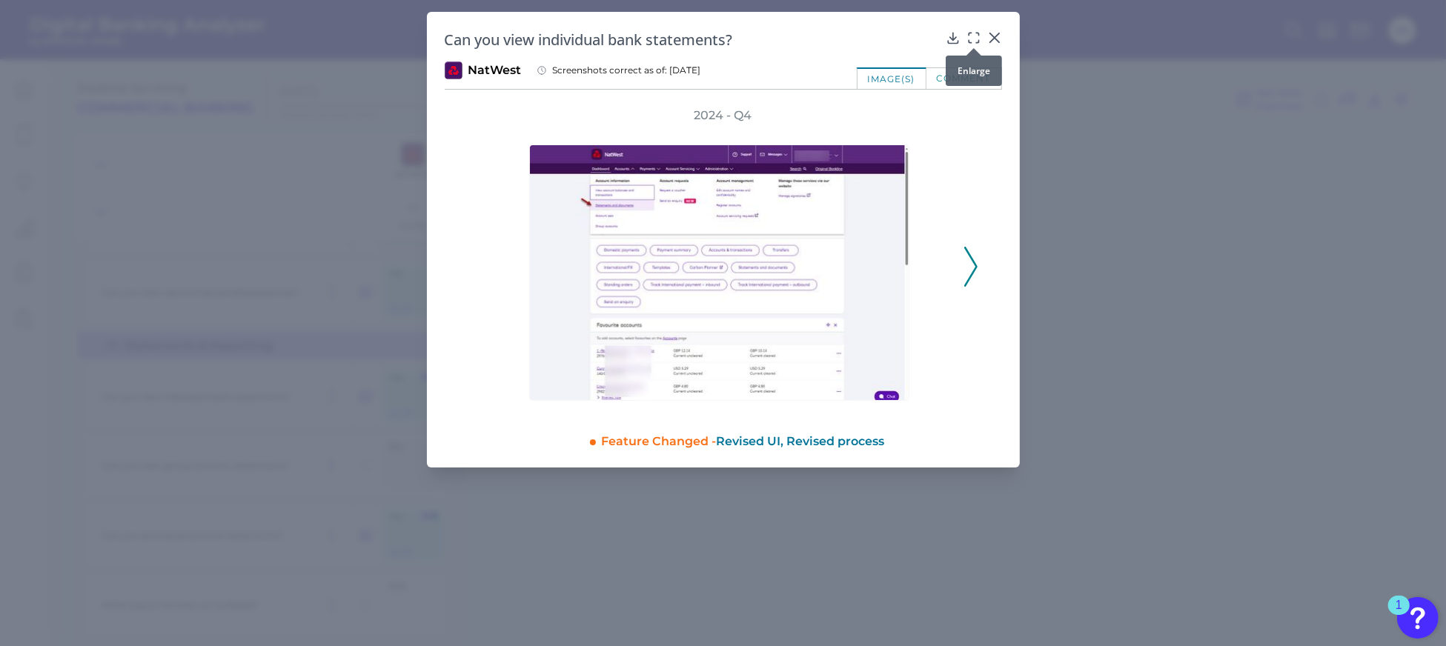
click at [974, 38] on icon at bounding box center [973, 37] width 15 height 15
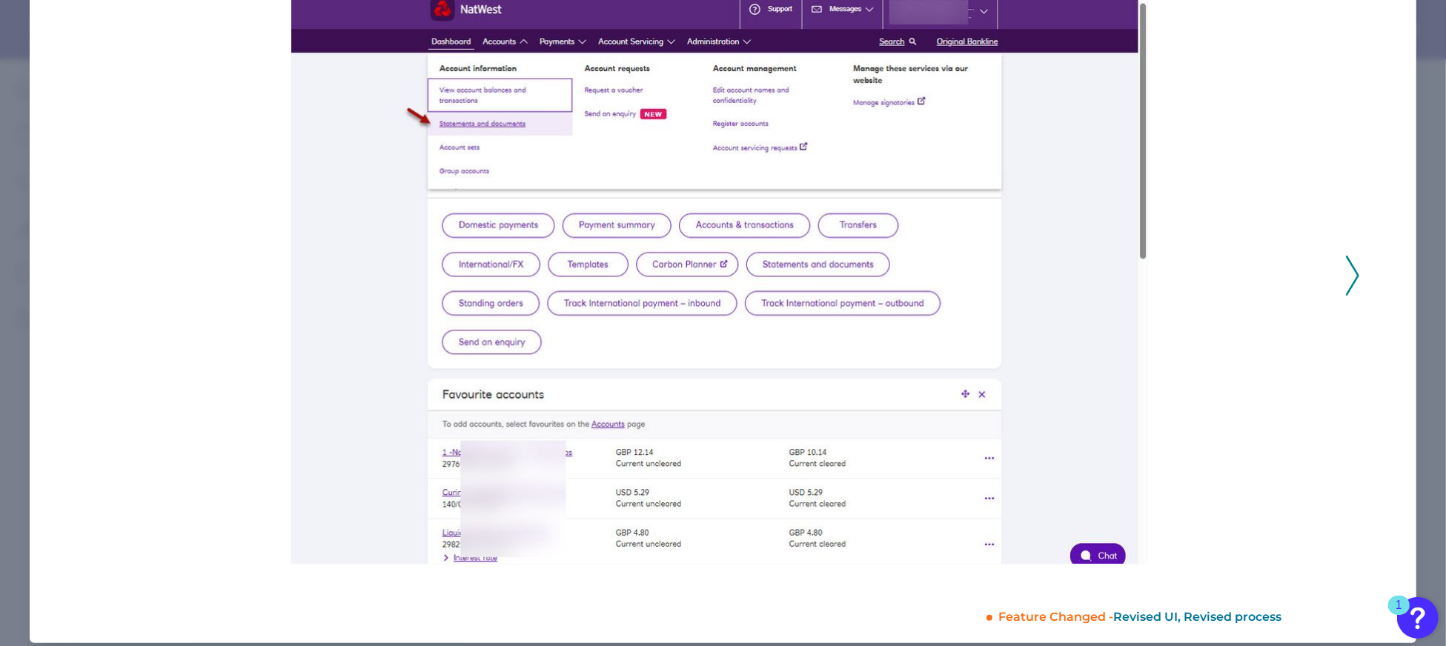
scroll to position [164, 0]
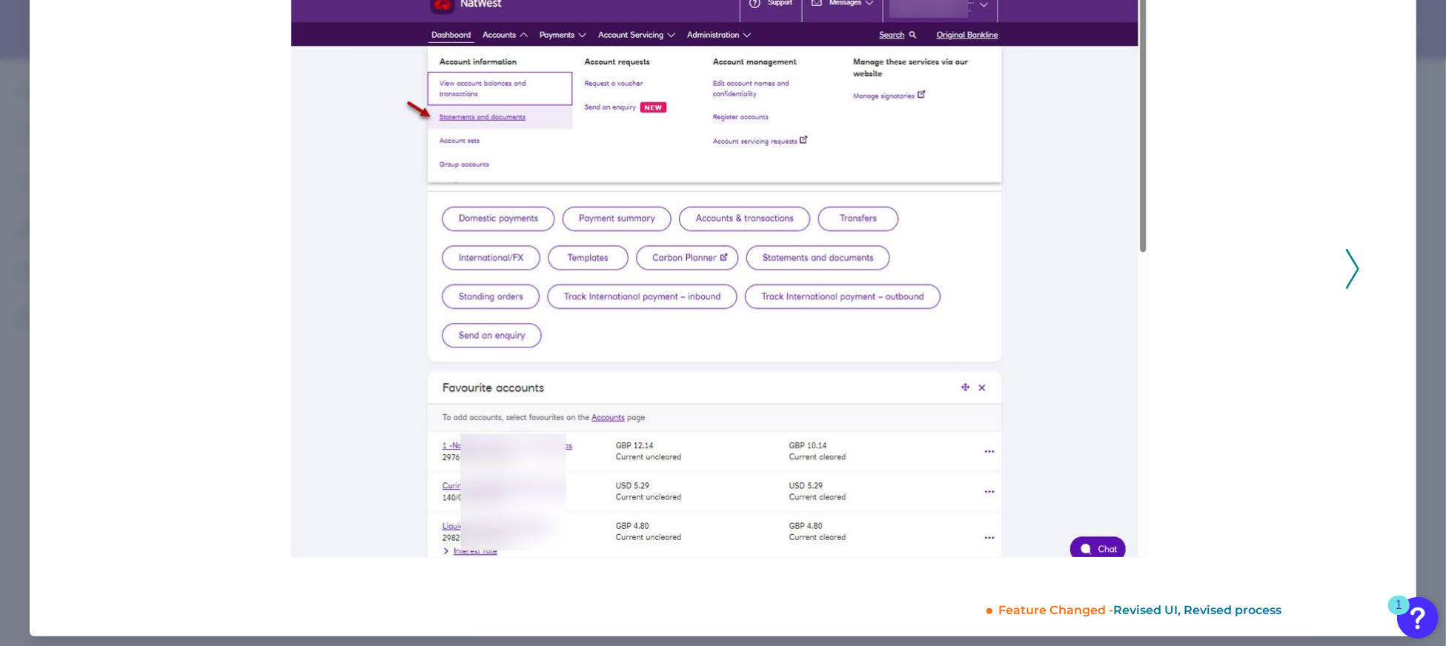
click at [1346, 277] on icon at bounding box center [1352, 269] width 13 height 40
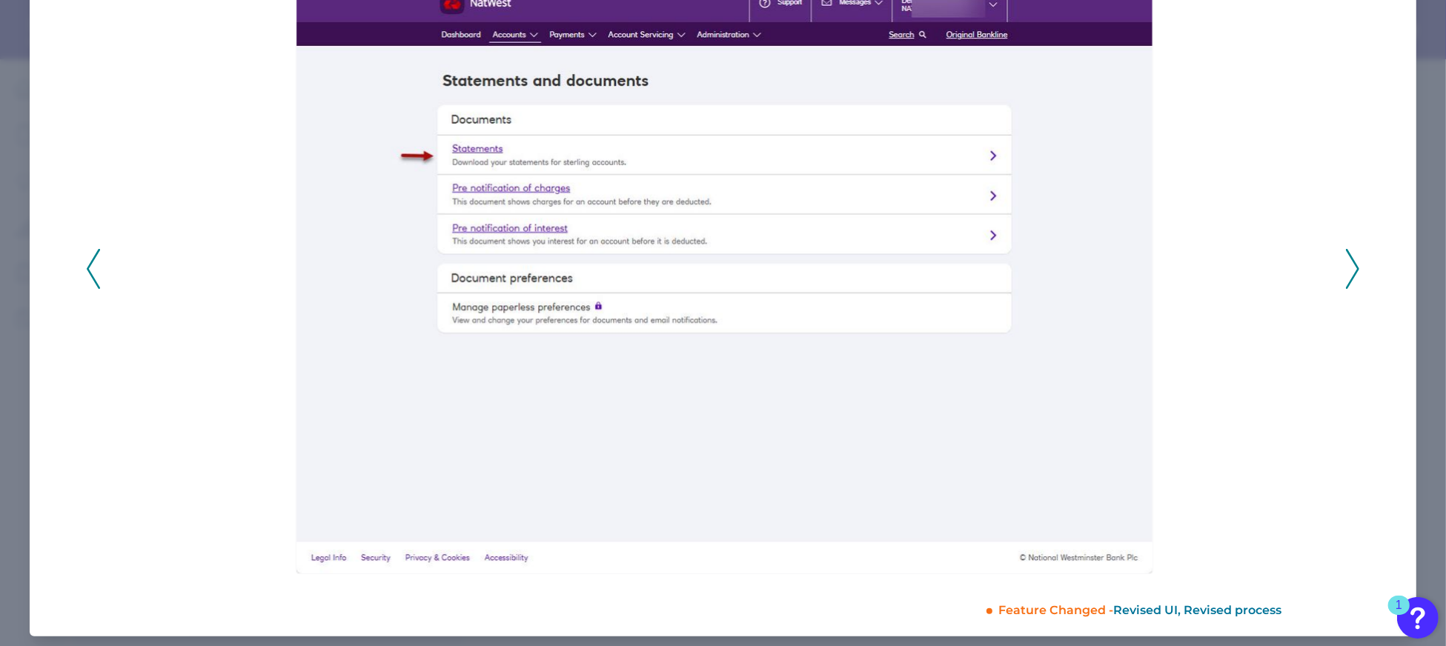
click at [1346, 277] on icon at bounding box center [1352, 269] width 13 height 40
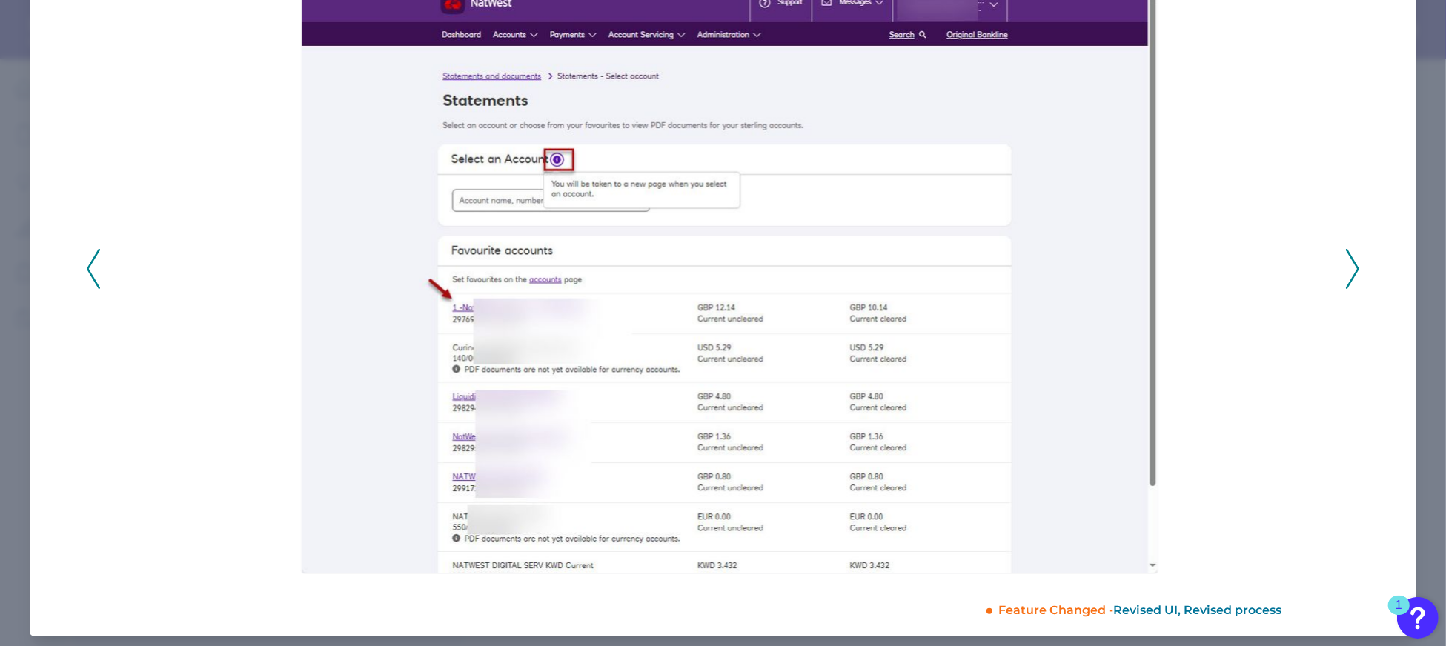
click at [1346, 277] on icon at bounding box center [1352, 269] width 13 height 40
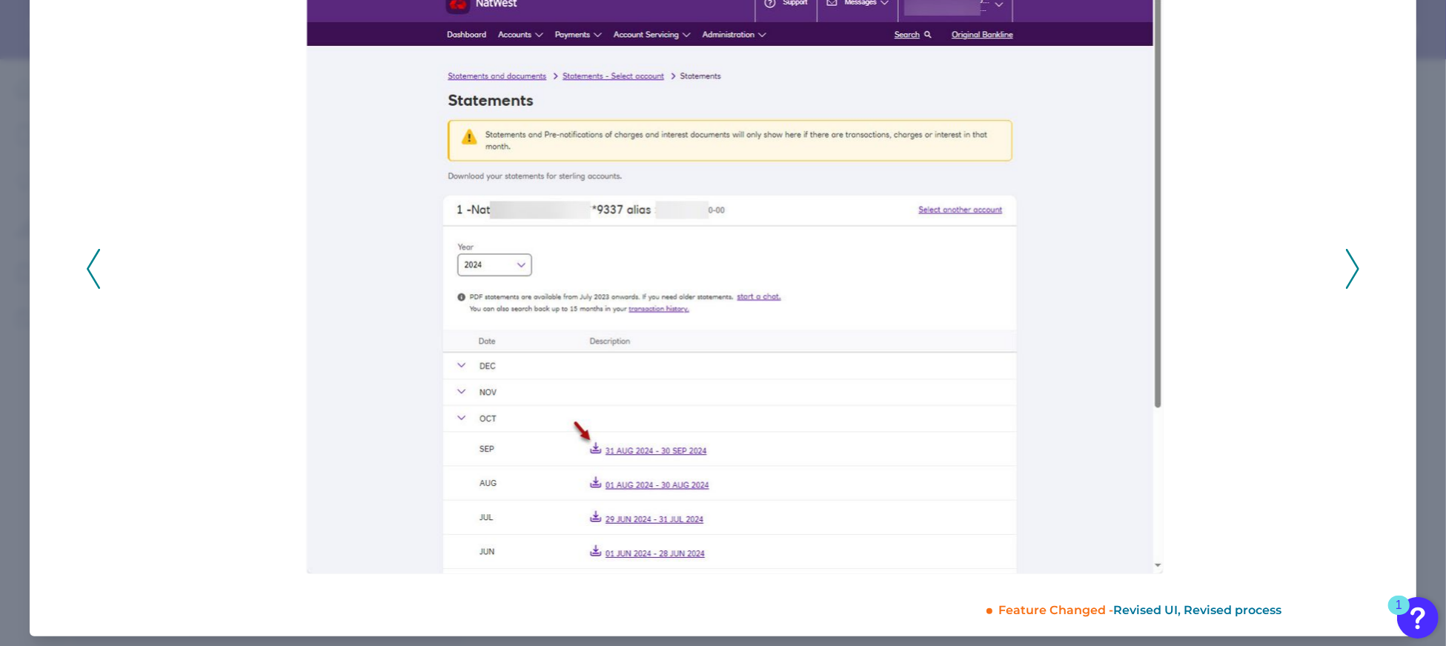
click at [1349, 269] on icon at bounding box center [1352, 269] width 13 height 40
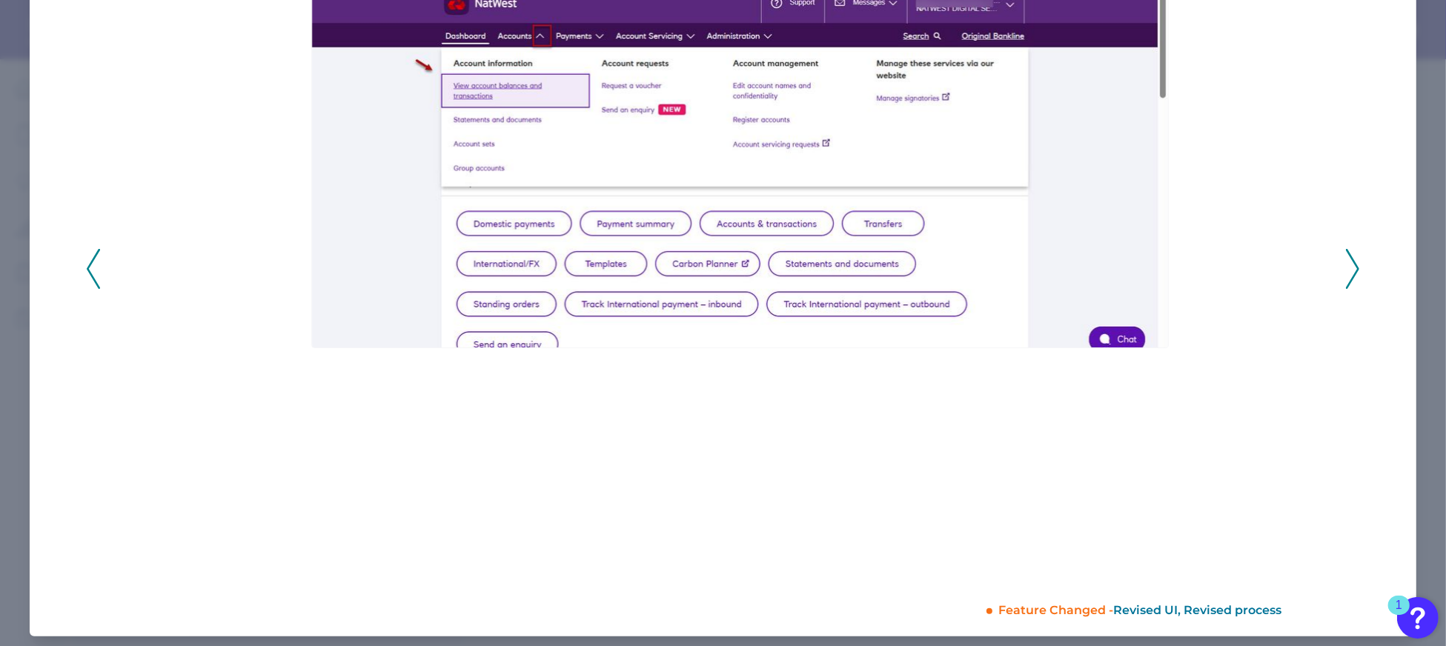
click at [1349, 270] on icon at bounding box center [1352, 269] width 13 height 40
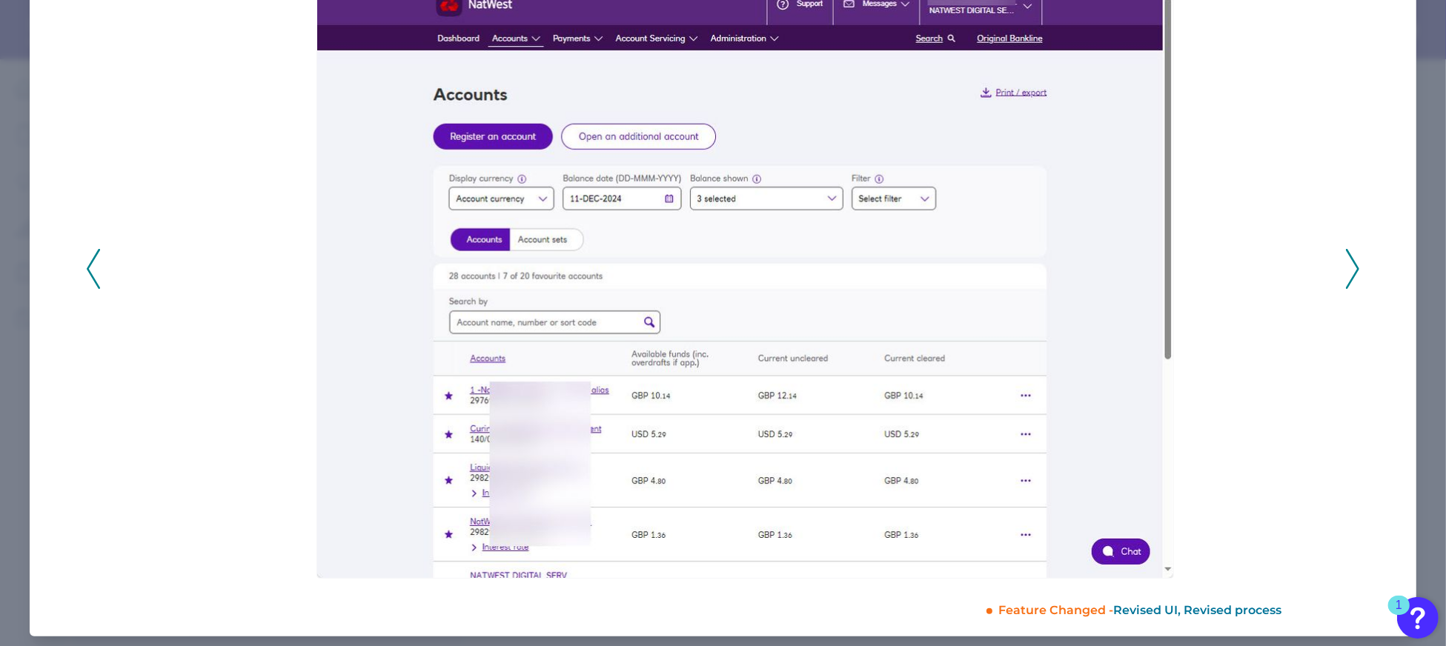
click at [1349, 270] on icon at bounding box center [1352, 269] width 13 height 40
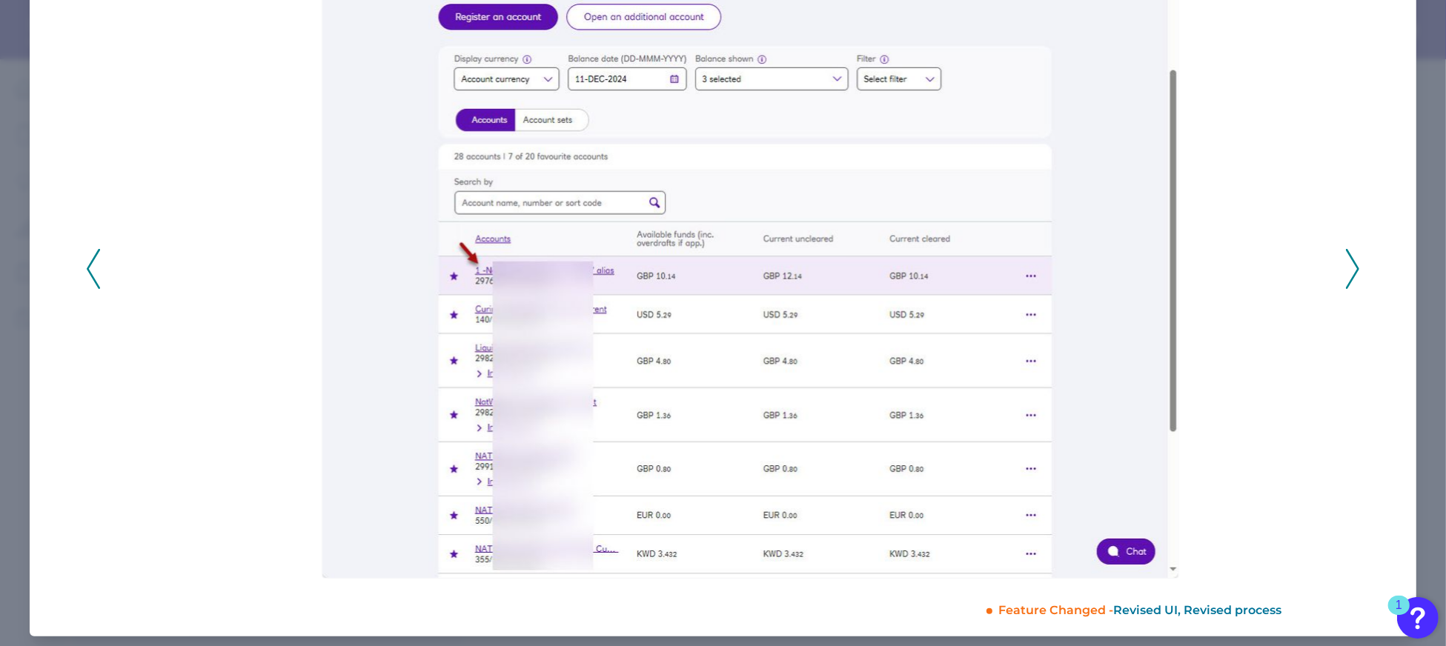
click at [1351, 276] on icon at bounding box center [1352, 269] width 13 height 40
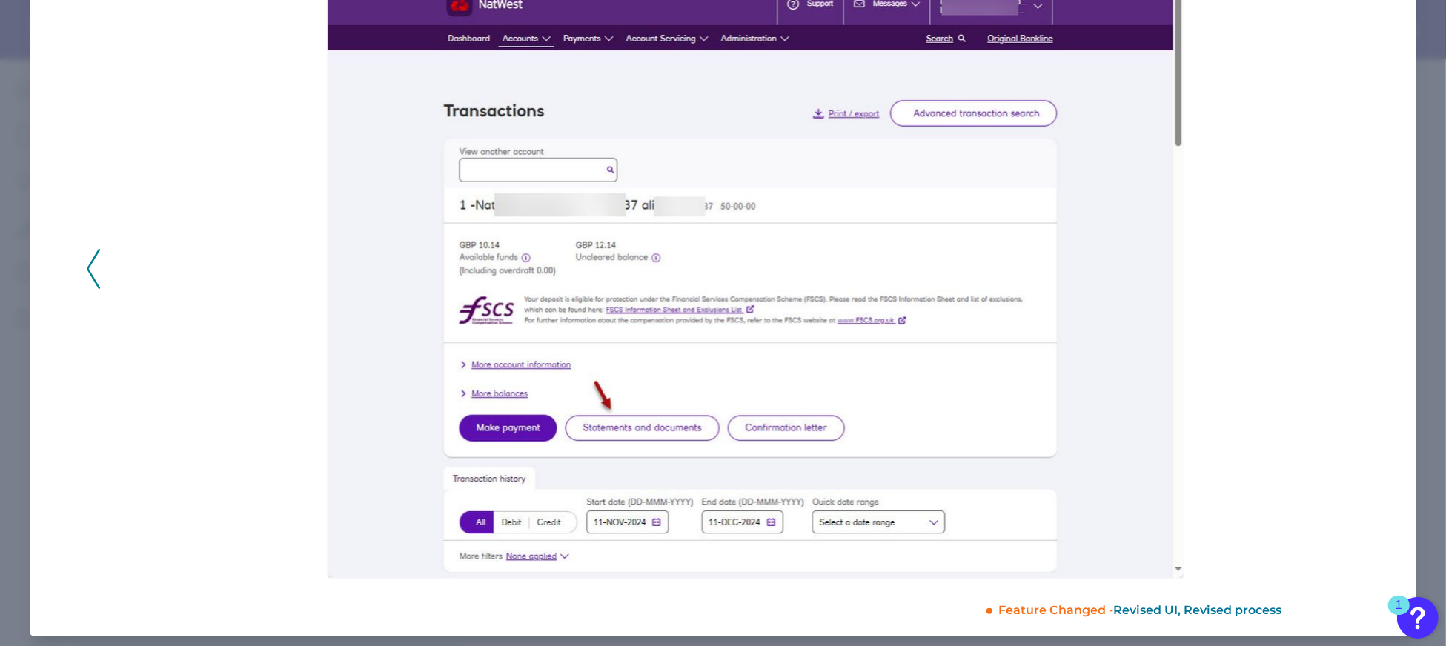
scroll to position [0, 0]
